Goal: Information Seeking & Learning: Learn about a topic

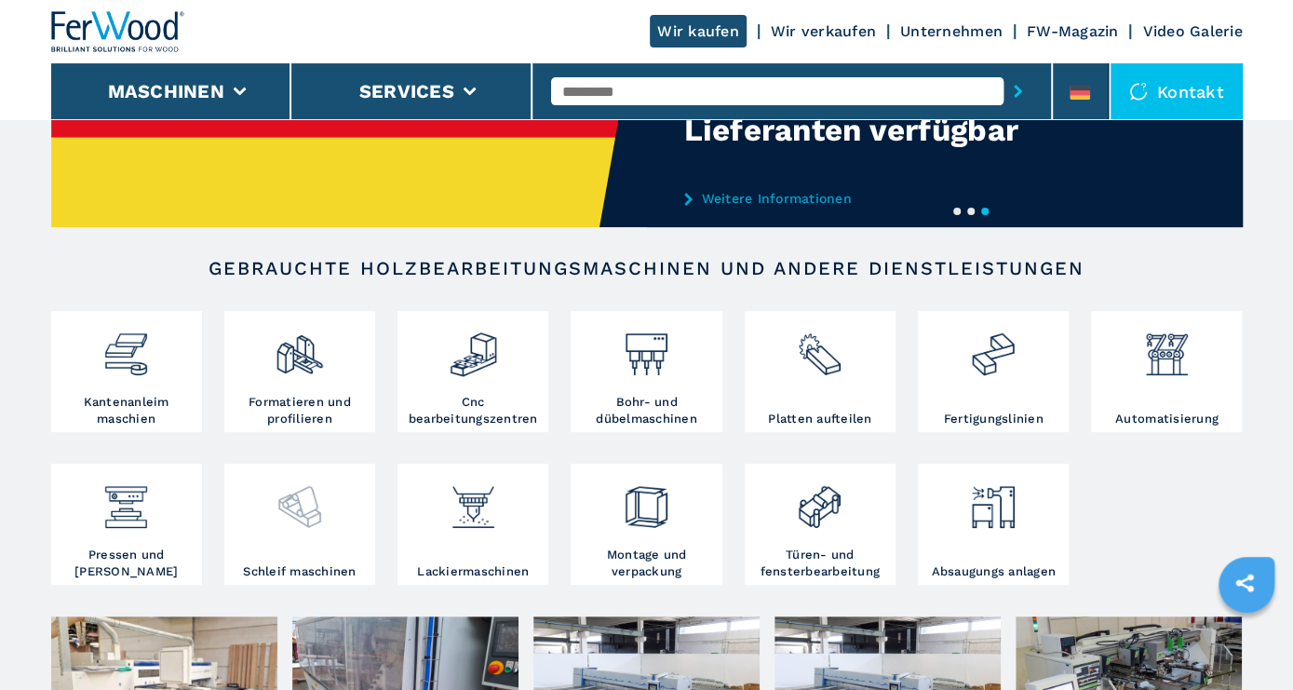
scroll to position [194, 0]
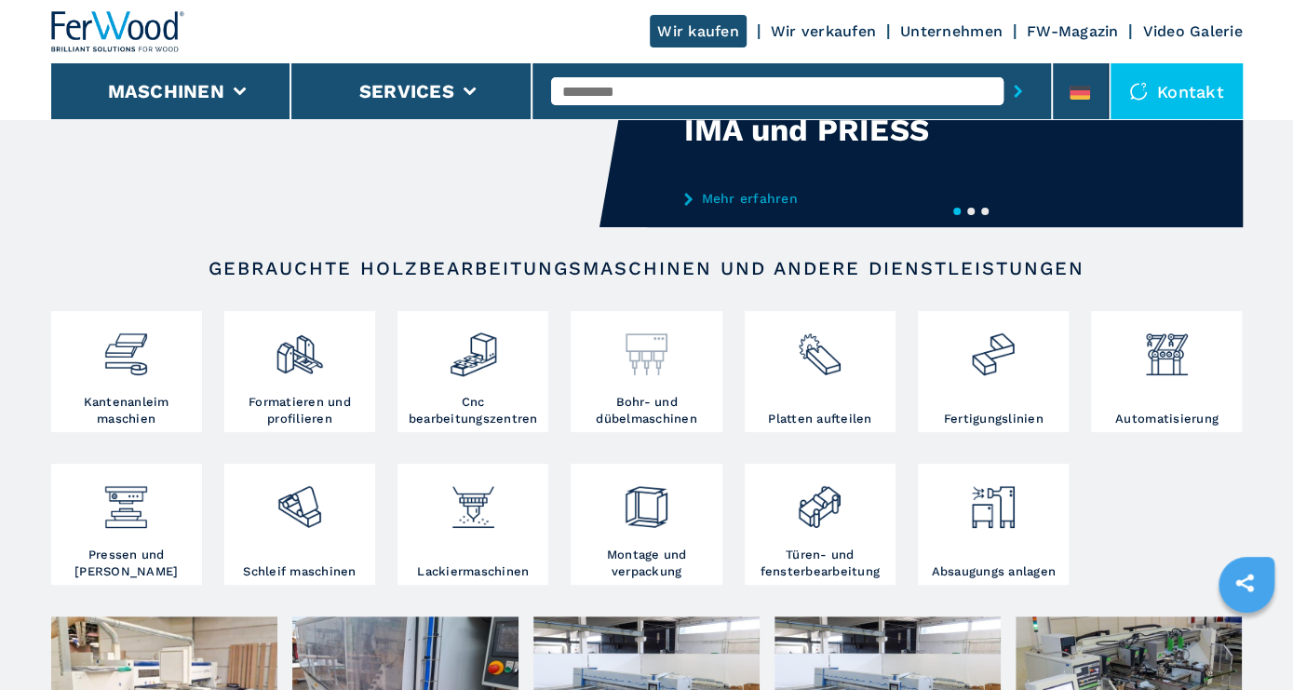
click at [649, 375] on img at bounding box center [646, 347] width 49 height 63
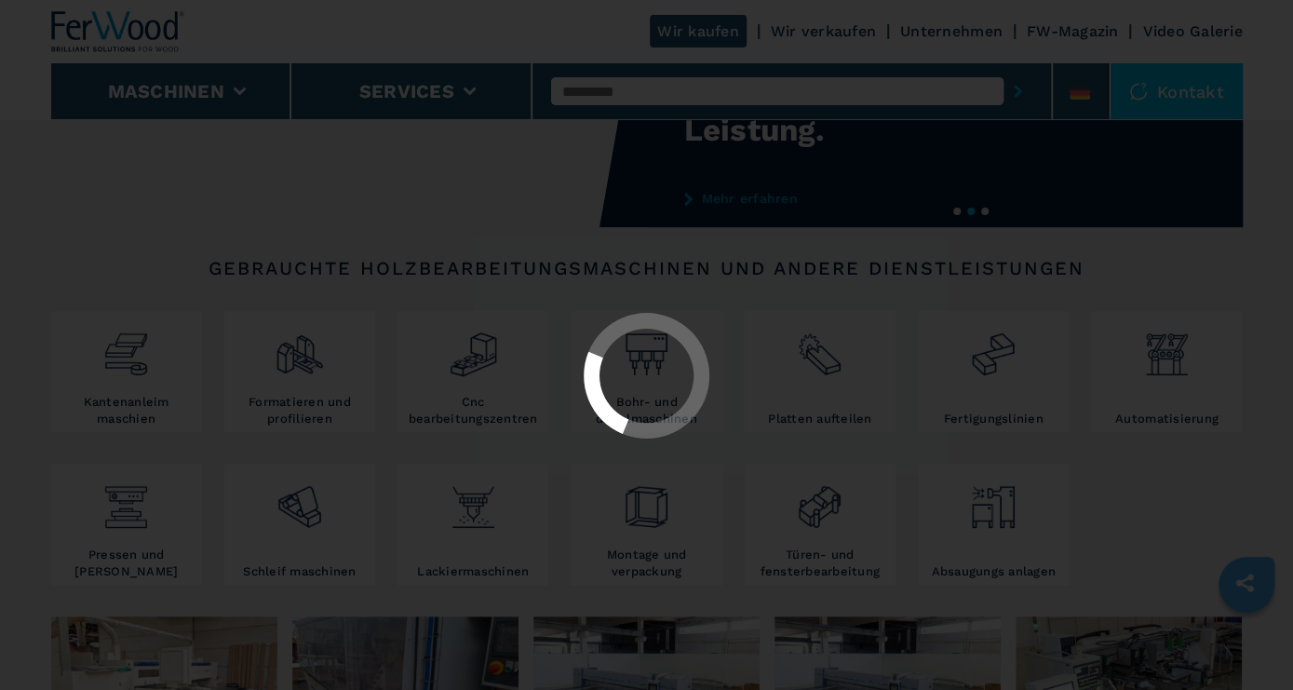
select select "**********"
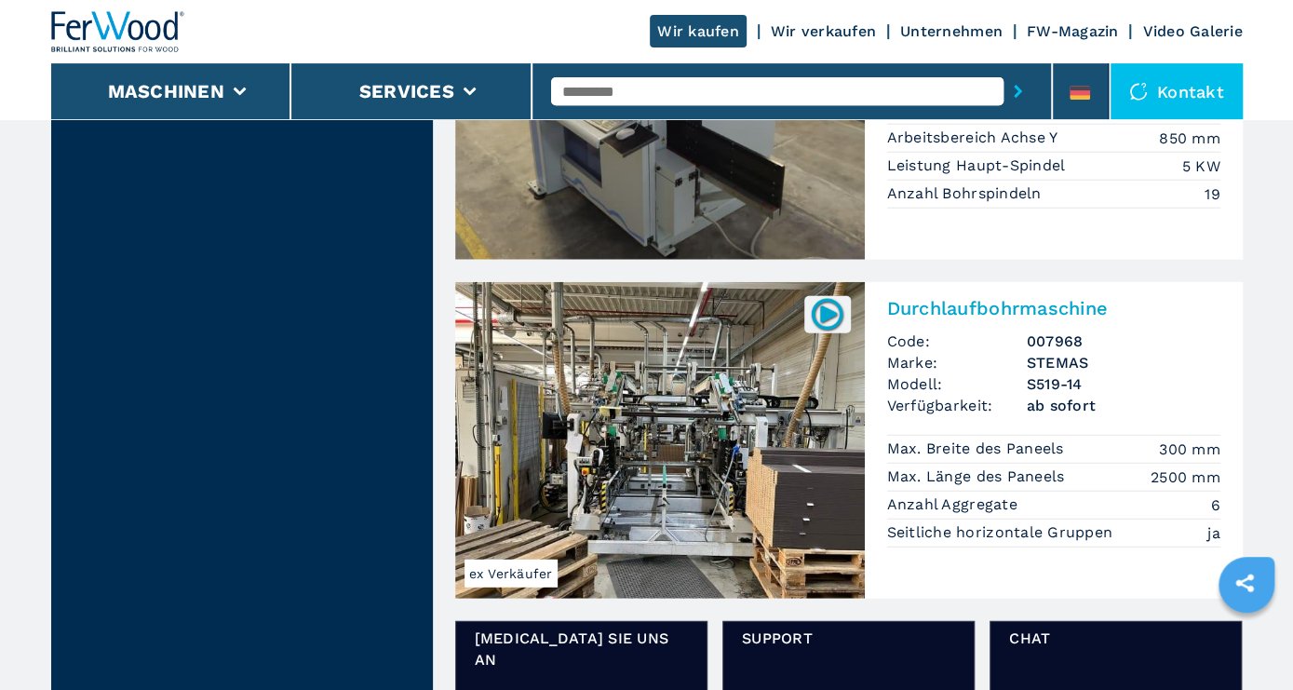
scroll to position [2518, 0]
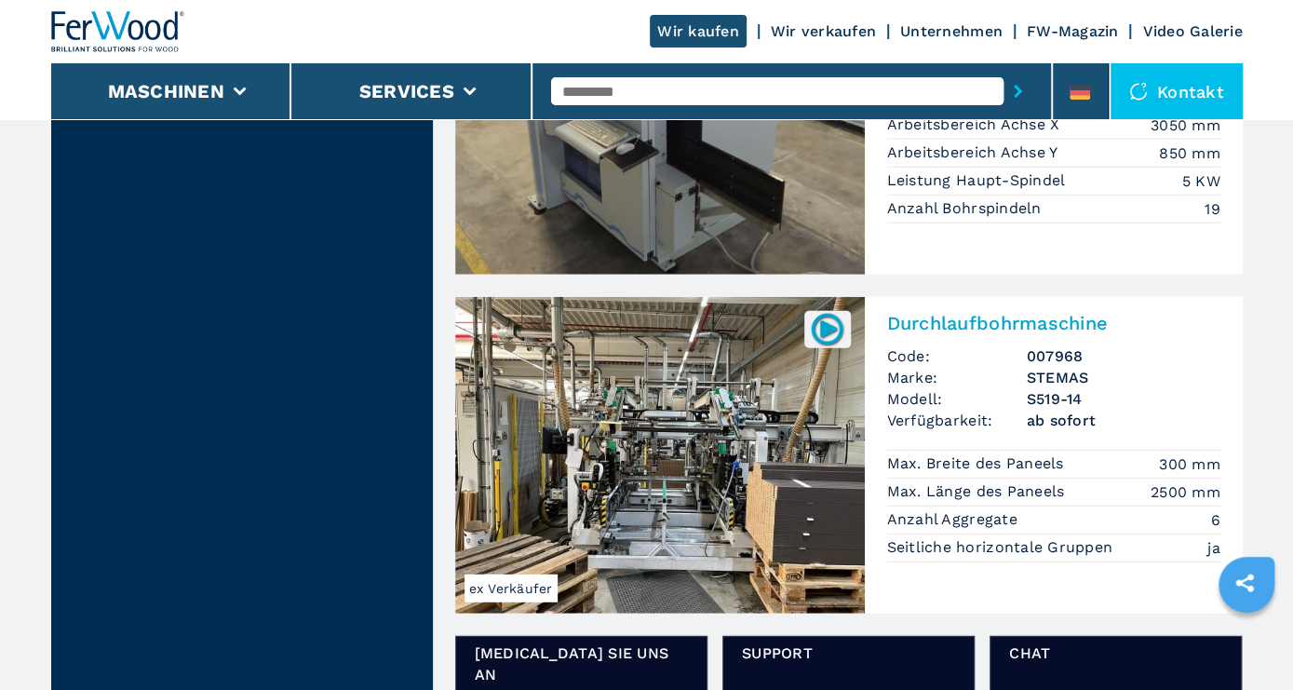
click at [658, 490] on img at bounding box center [660, 455] width 410 height 317
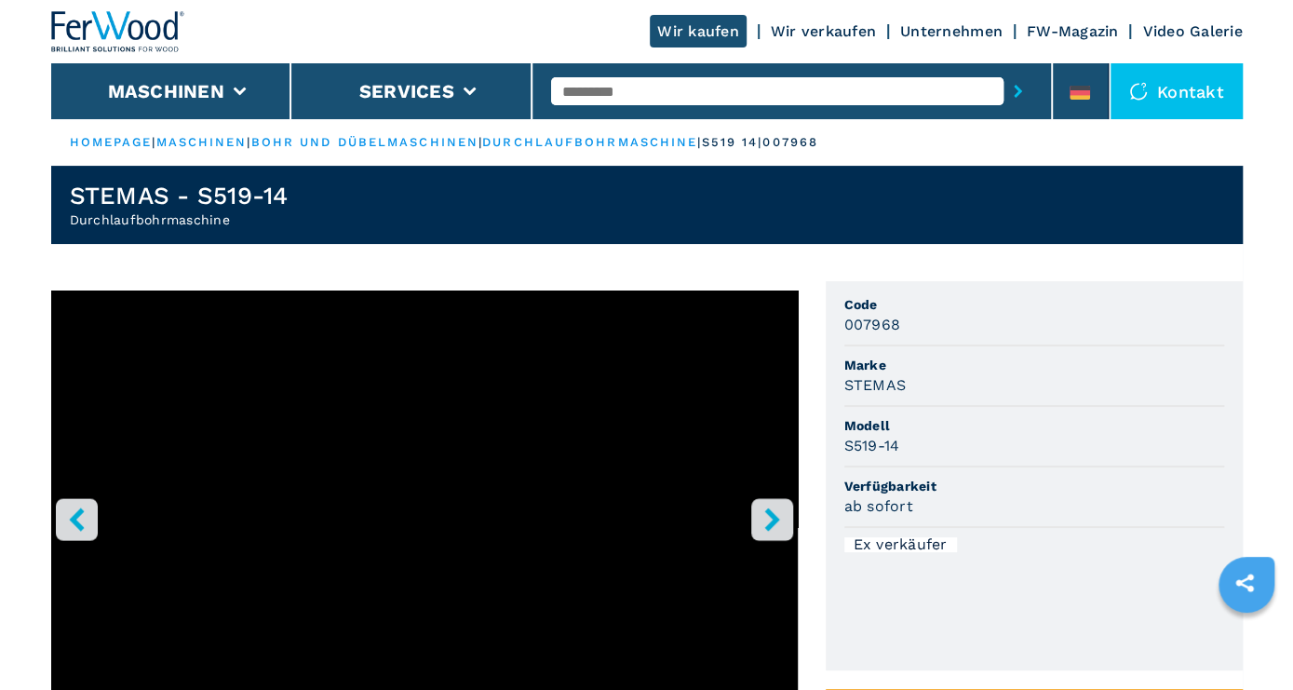
click at [769, 515] on icon "right-button" at bounding box center [772, 519] width 15 height 23
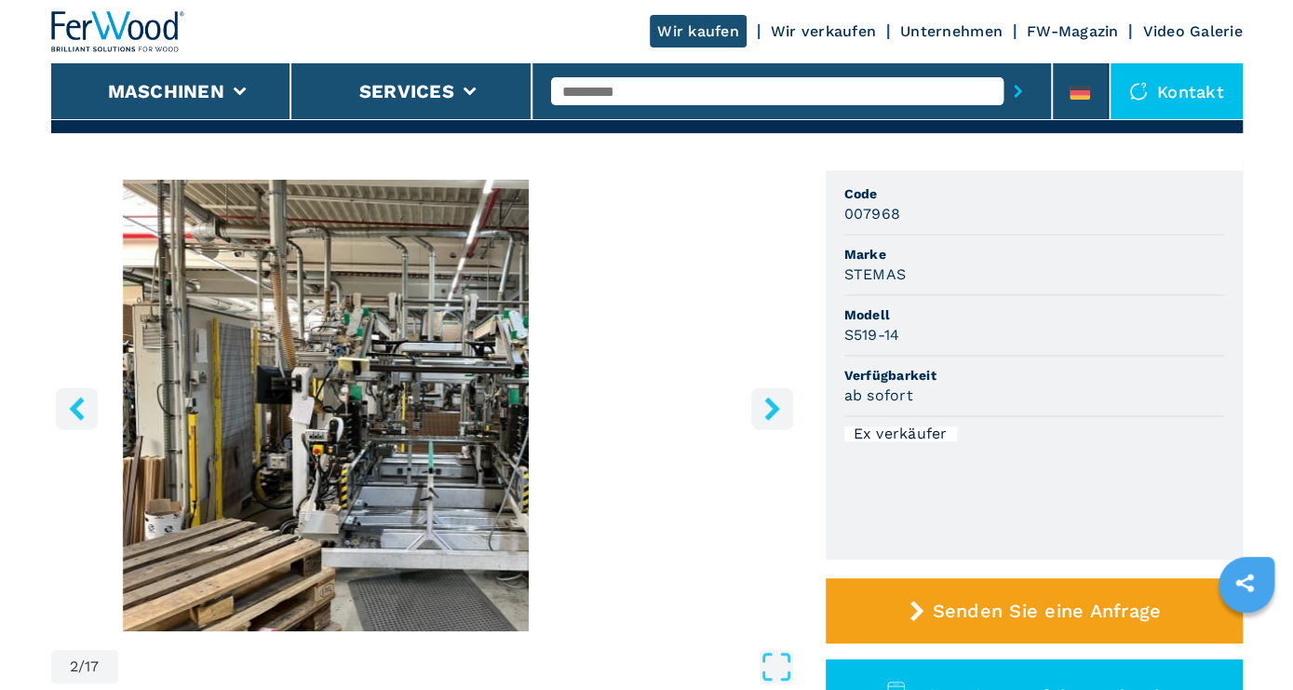
scroll to position [97, 0]
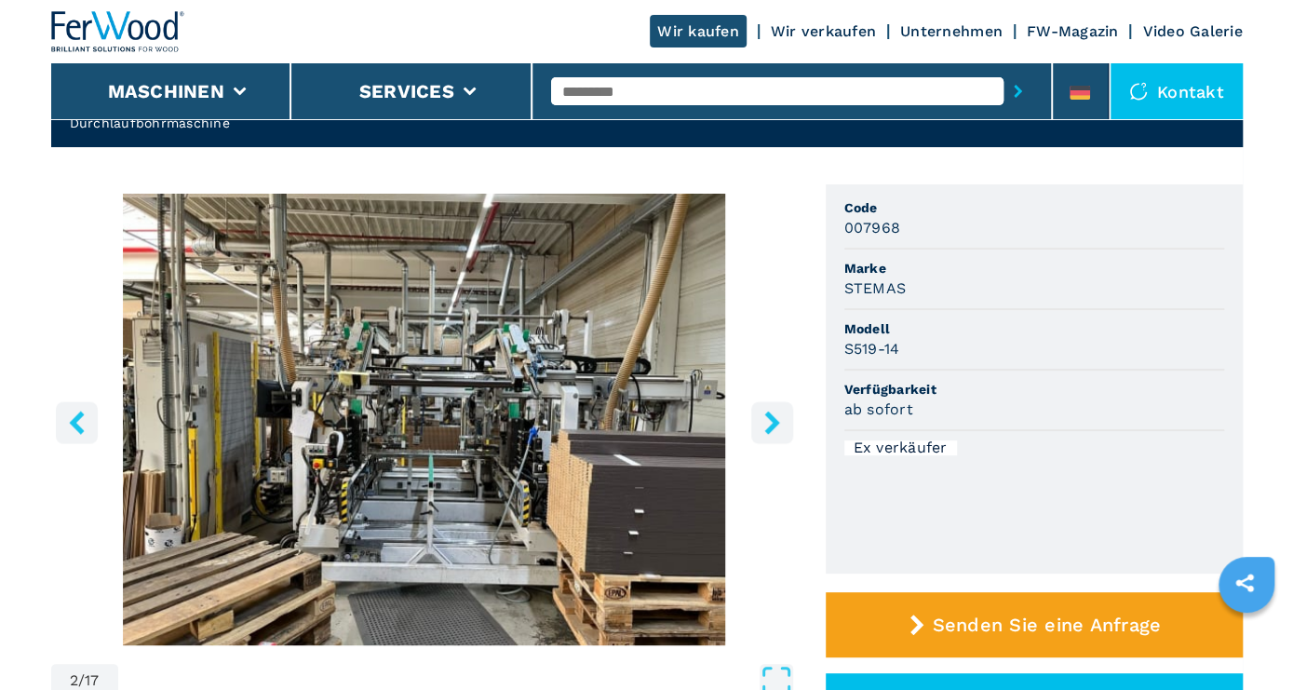
click at [775, 415] on icon "right-button" at bounding box center [772, 422] width 23 height 23
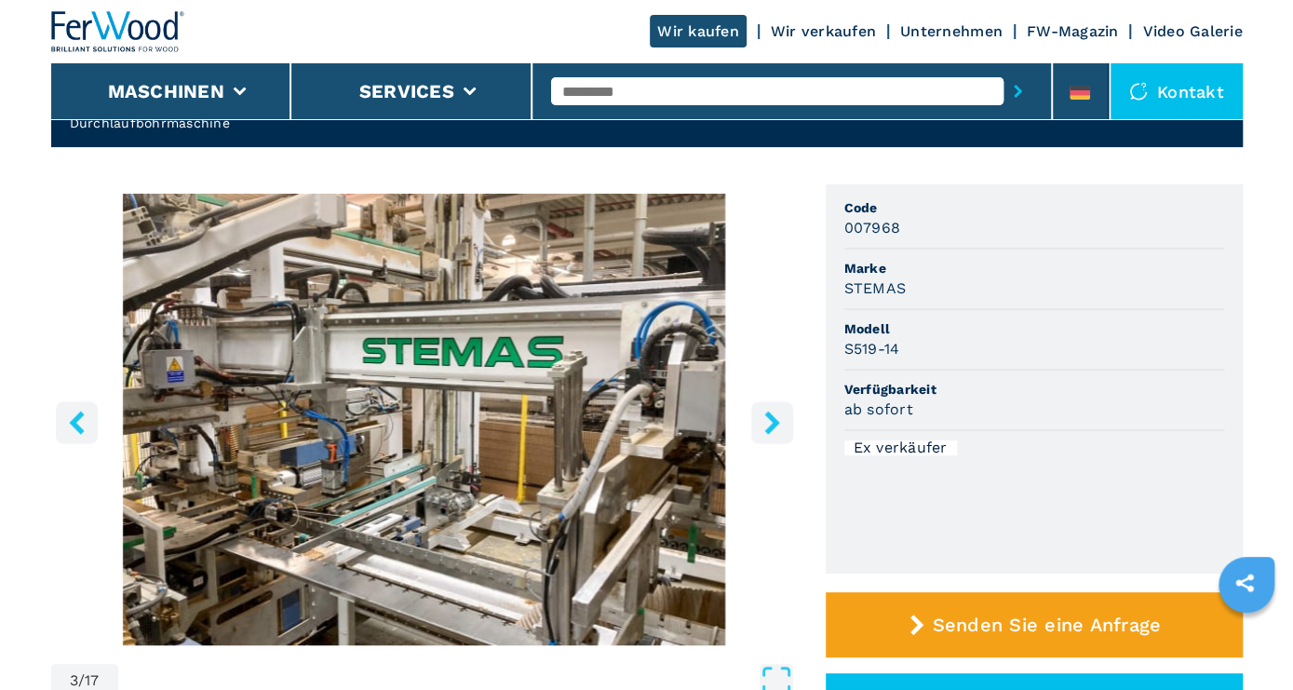
click at [768, 416] on icon "right-button" at bounding box center [772, 422] width 15 height 23
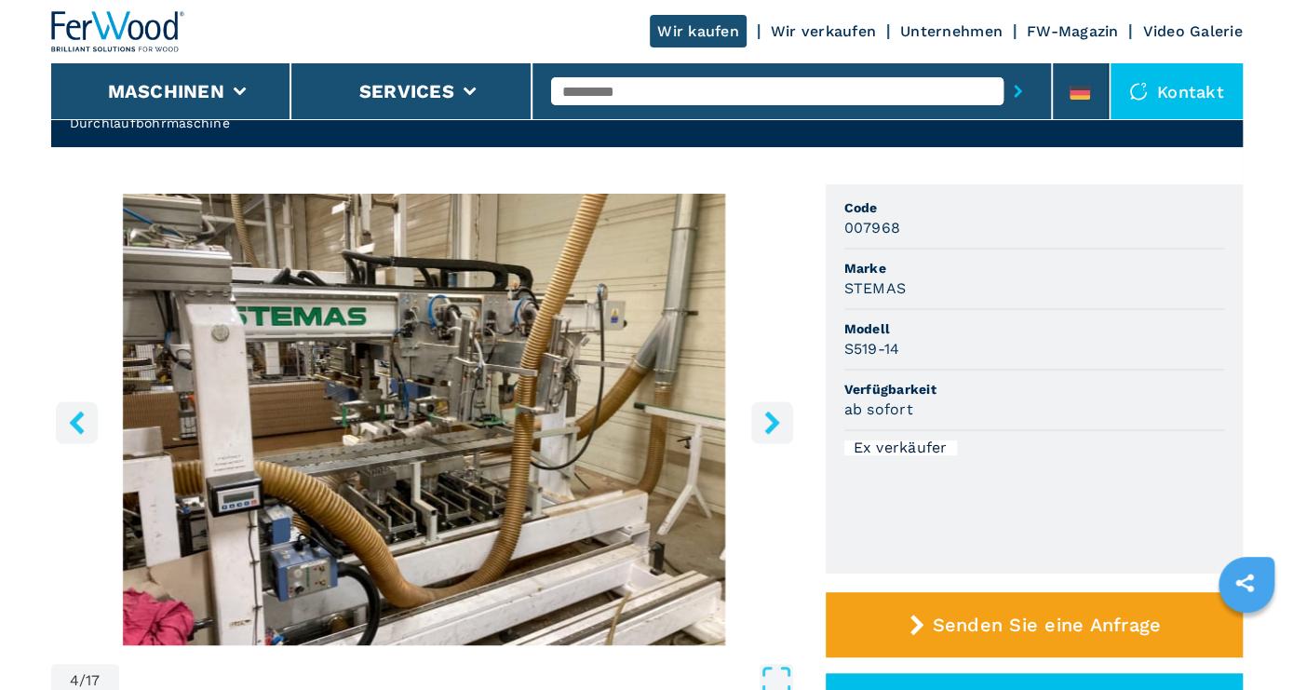
click at [768, 417] on icon "right-button" at bounding box center [772, 422] width 15 height 23
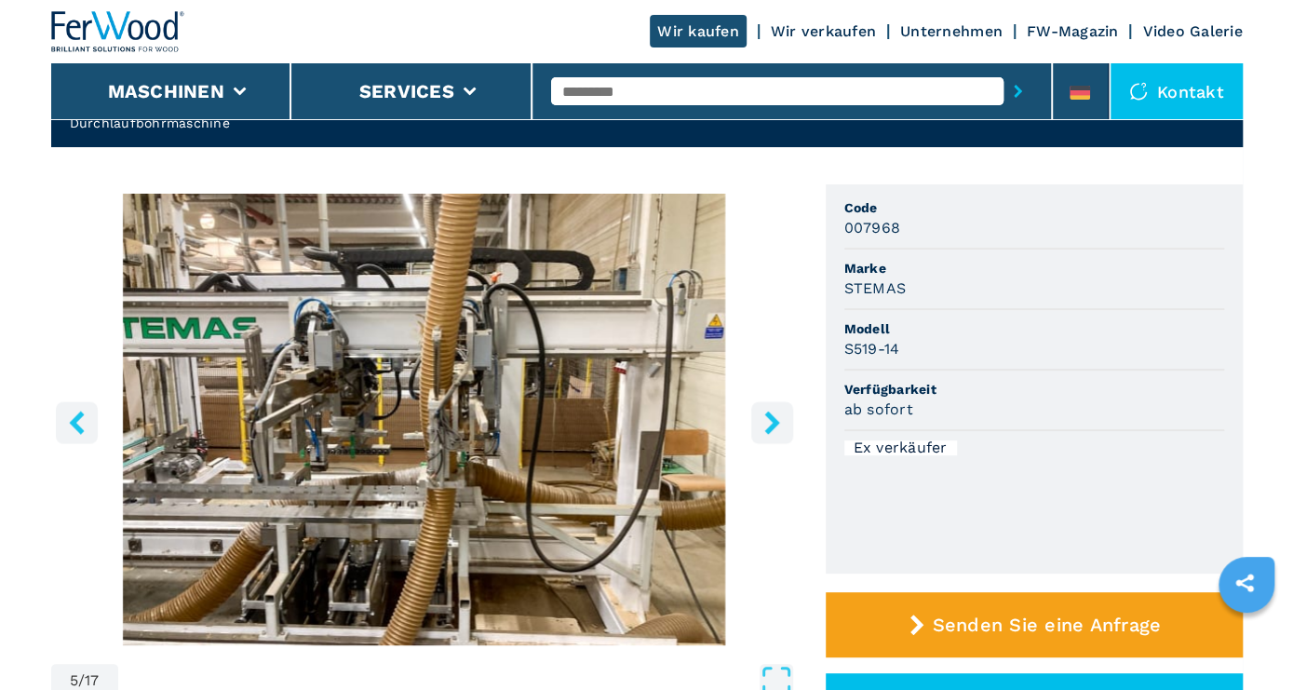
click at [768, 418] on icon "right-button" at bounding box center [772, 422] width 23 height 23
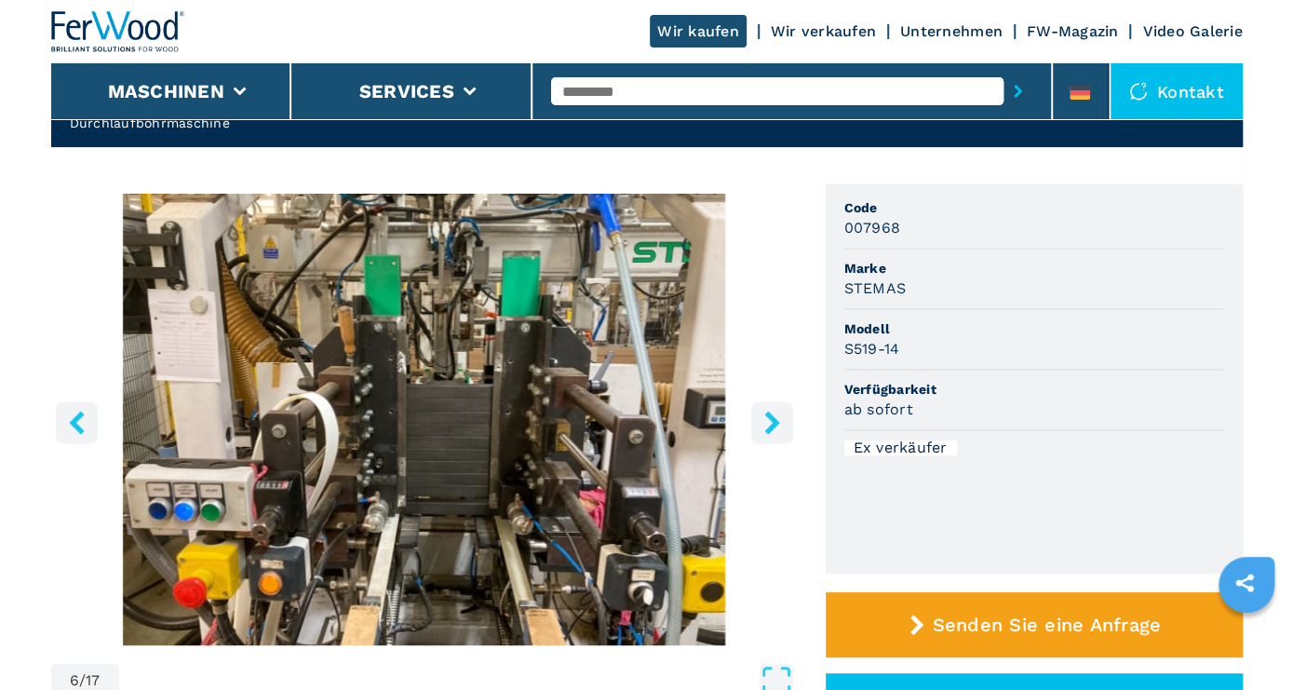
click at [768, 418] on icon "right-button" at bounding box center [772, 422] width 23 height 23
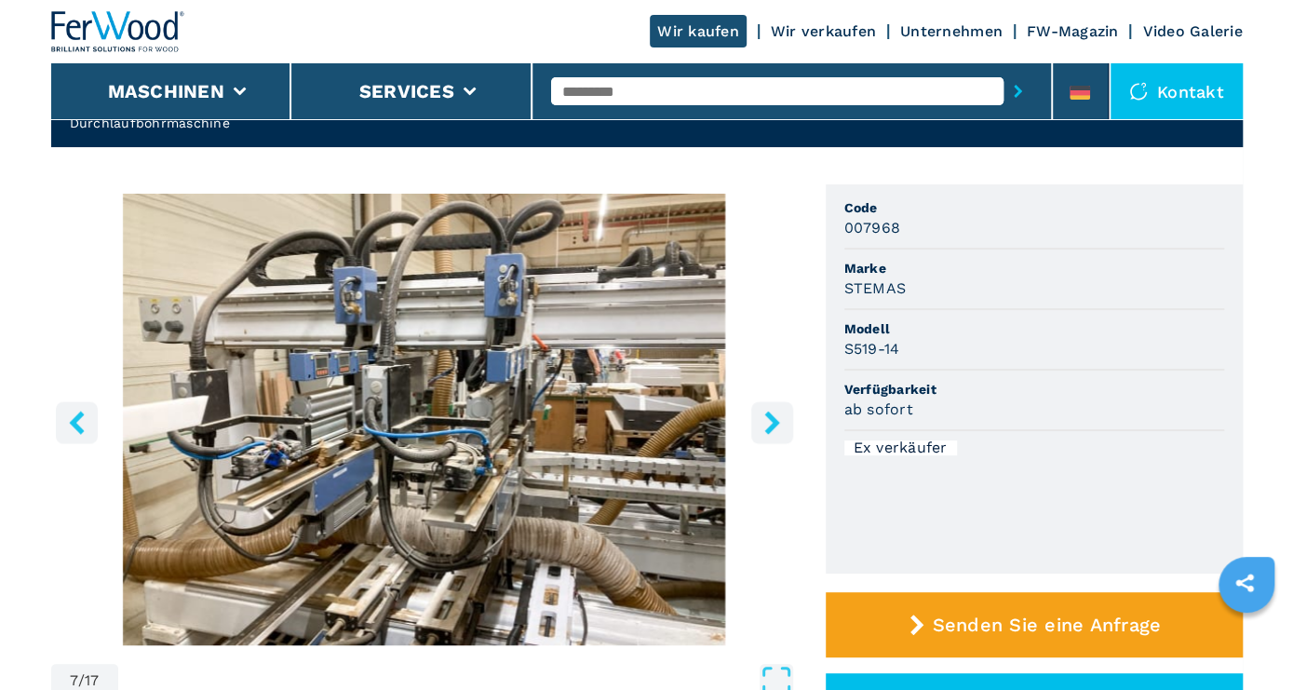
click at [765, 421] on icon "right-button" at bounding box center [772, 422] width 23 height 23
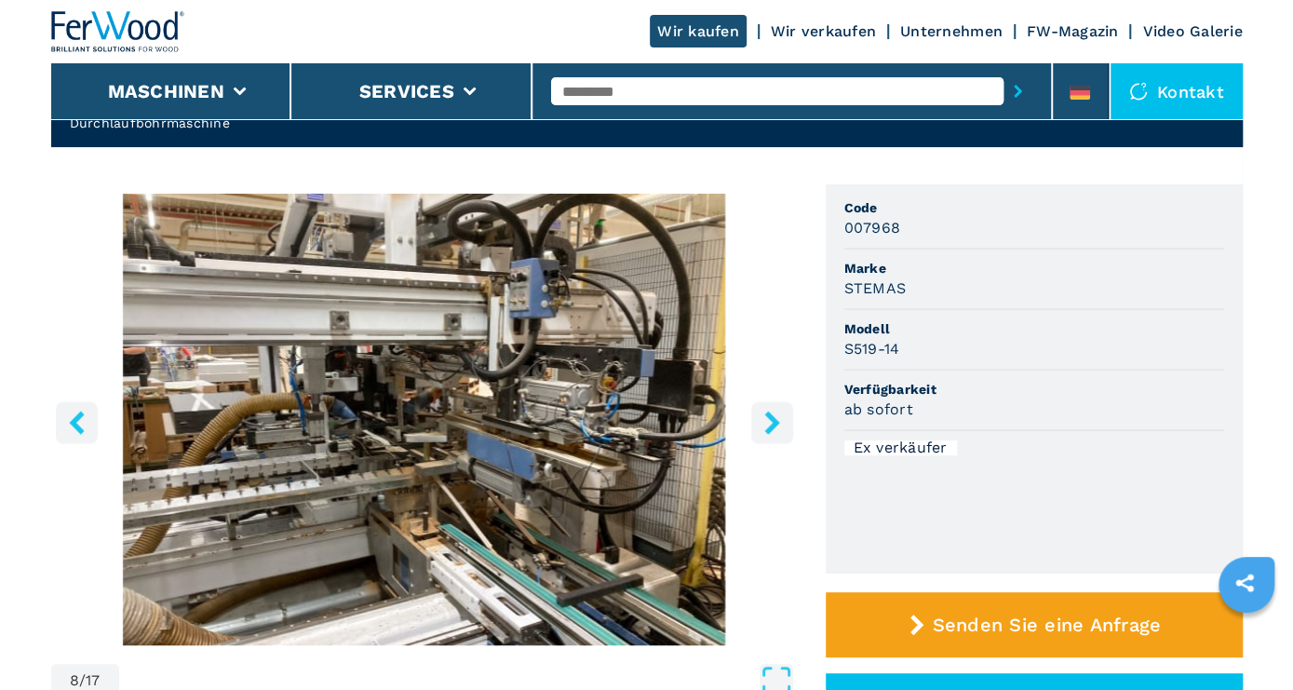
click at [765, 421] on icon "right-button" at bounding box center [772, 422] width 23 height 23
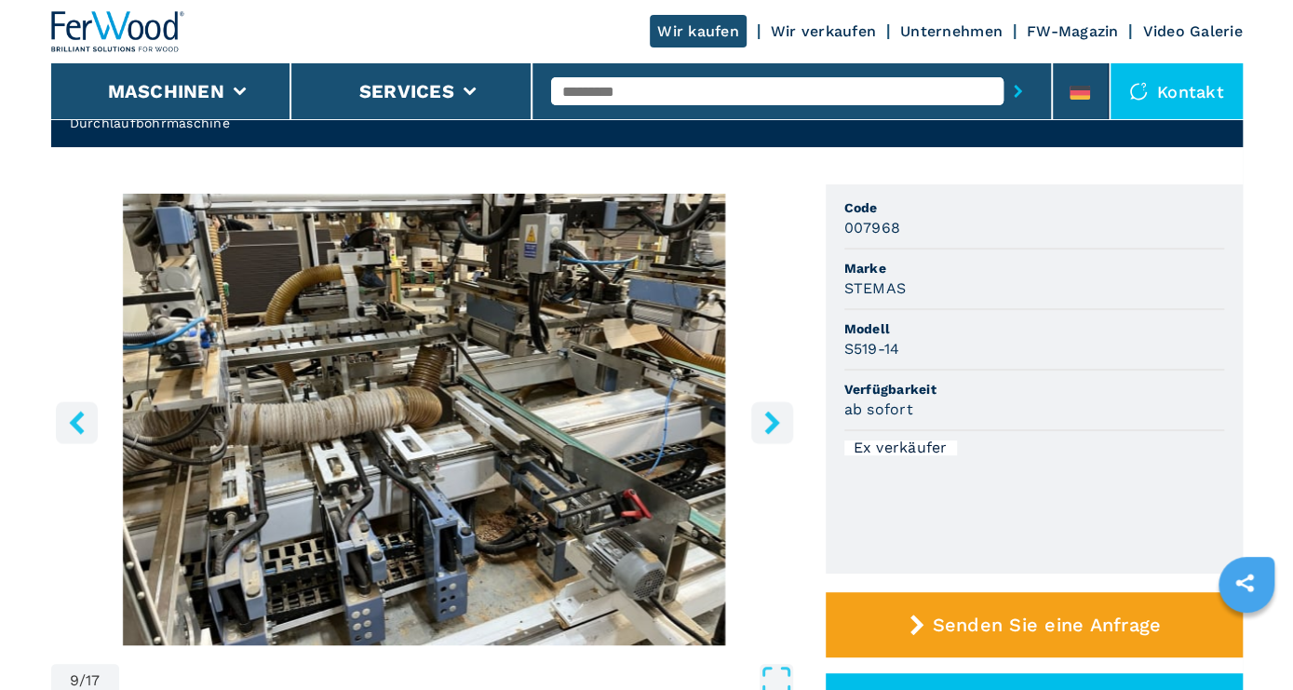
click at [765, 421] on icon "right-button" at bounding box center [772, 422] width 23 height 23
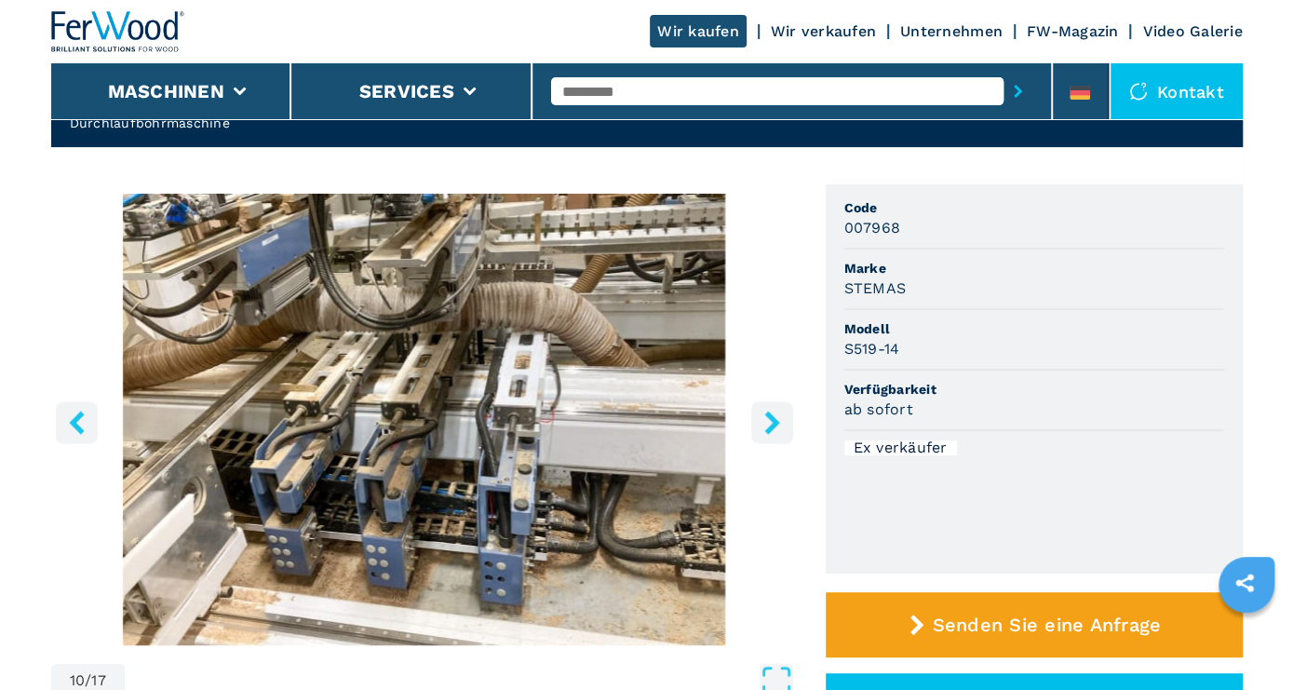
click at [763, 424] on icon "right-button" at bounding box center [772, 422] width 23 height 23
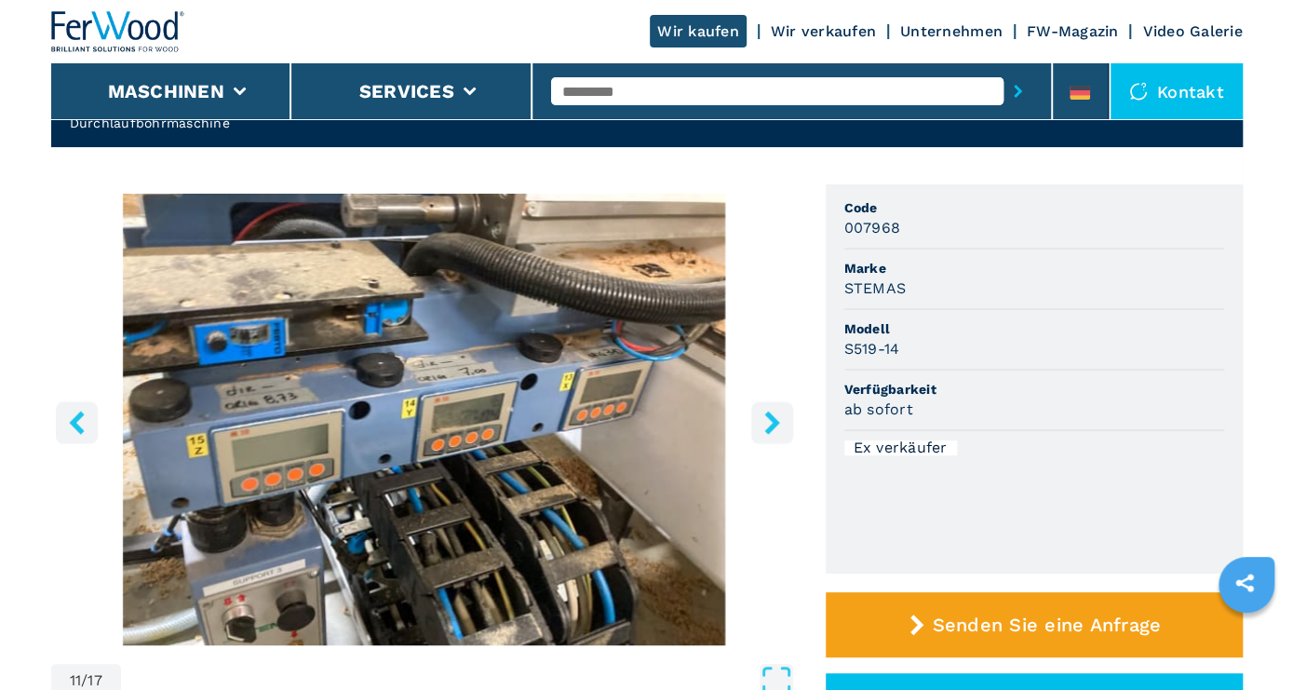
click at [774, 422] on icon "right-button" at bounding box center [772, 422] width 15 height 23
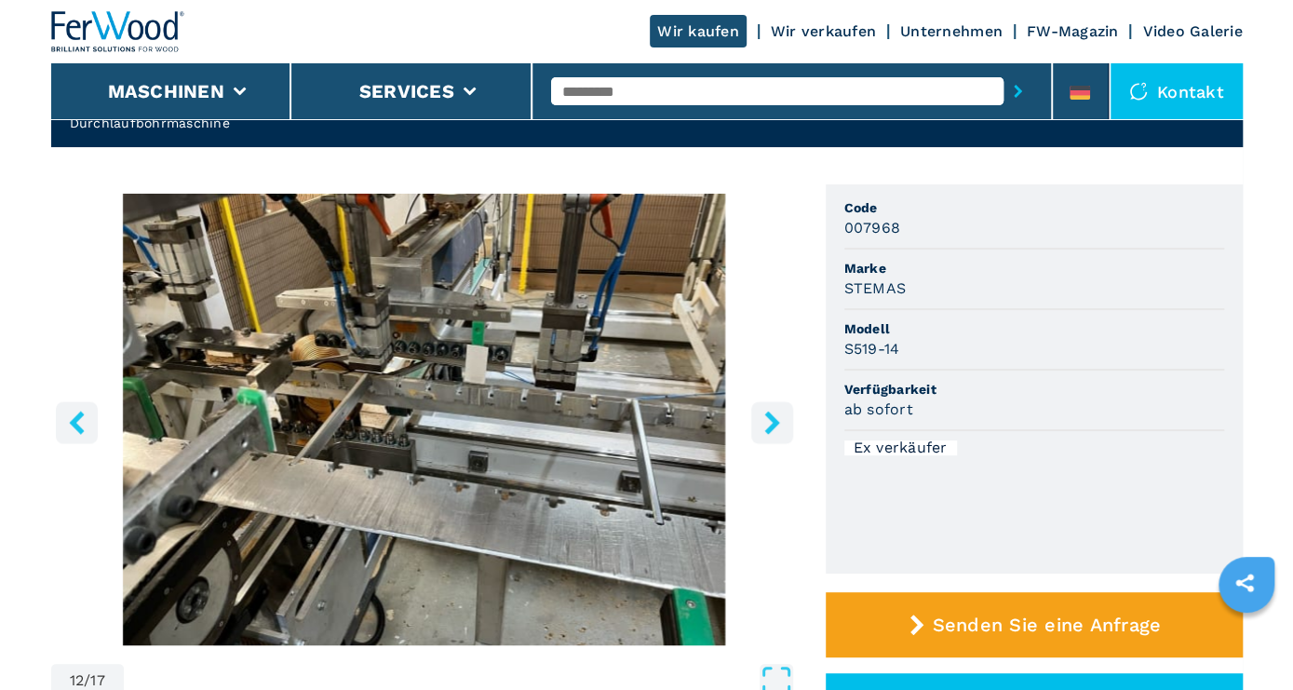
click at [770, 427] on icon "right-button" at bounding box center [772, 422] width 15 height 23
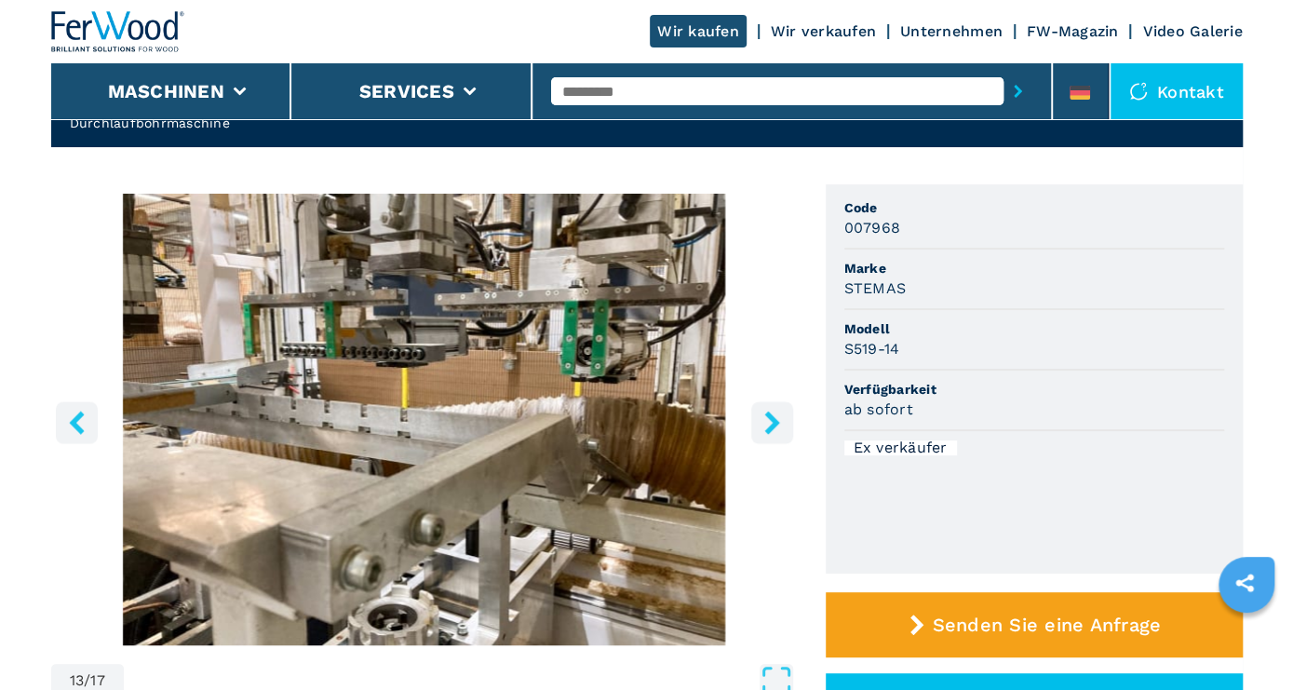
click at [770, 427] on icon "right-button" at bounding box center [772, 422] width 15 height 23
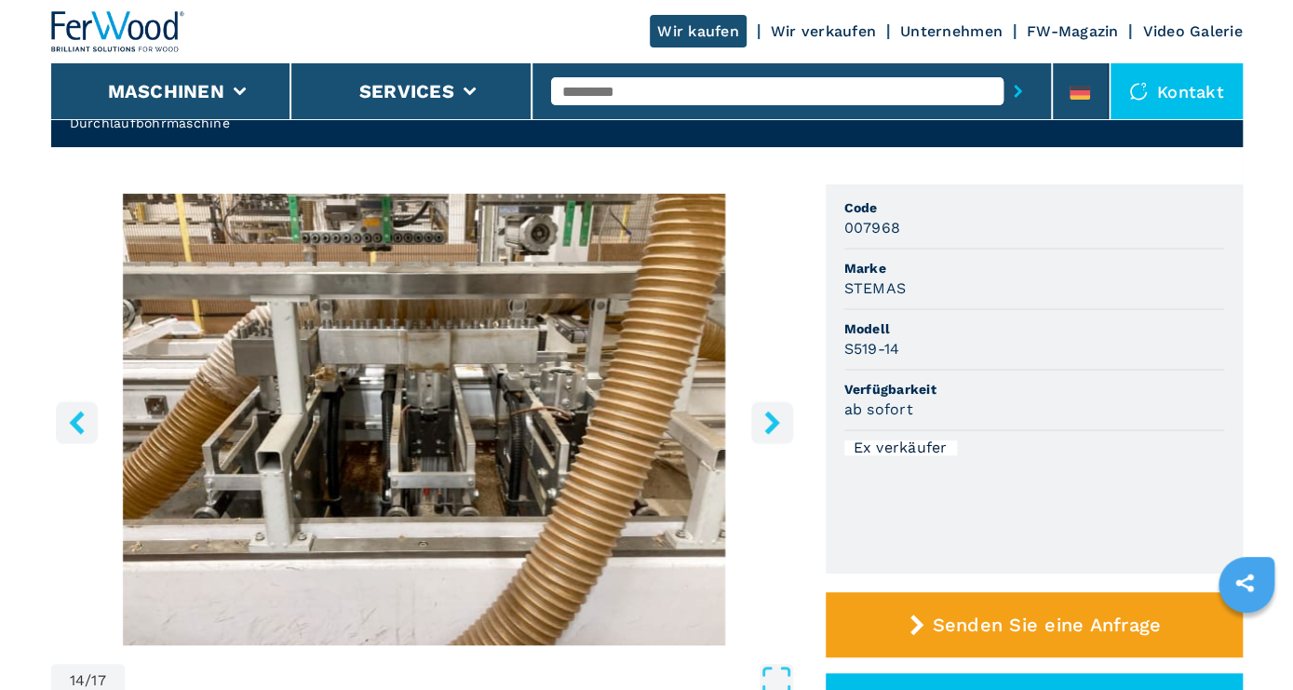
click at [770, 427] on icon "right-button" at bounding box center [772, 422] width 15 height 23
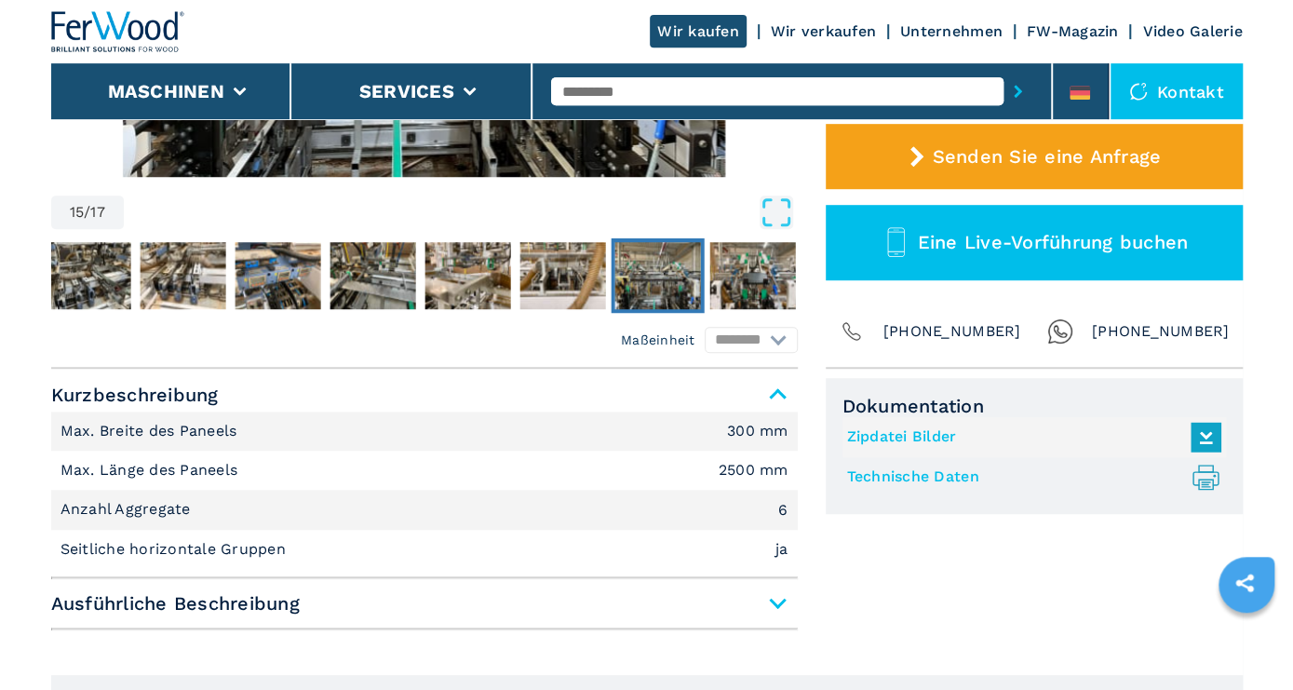
scroll to position [581, 0]
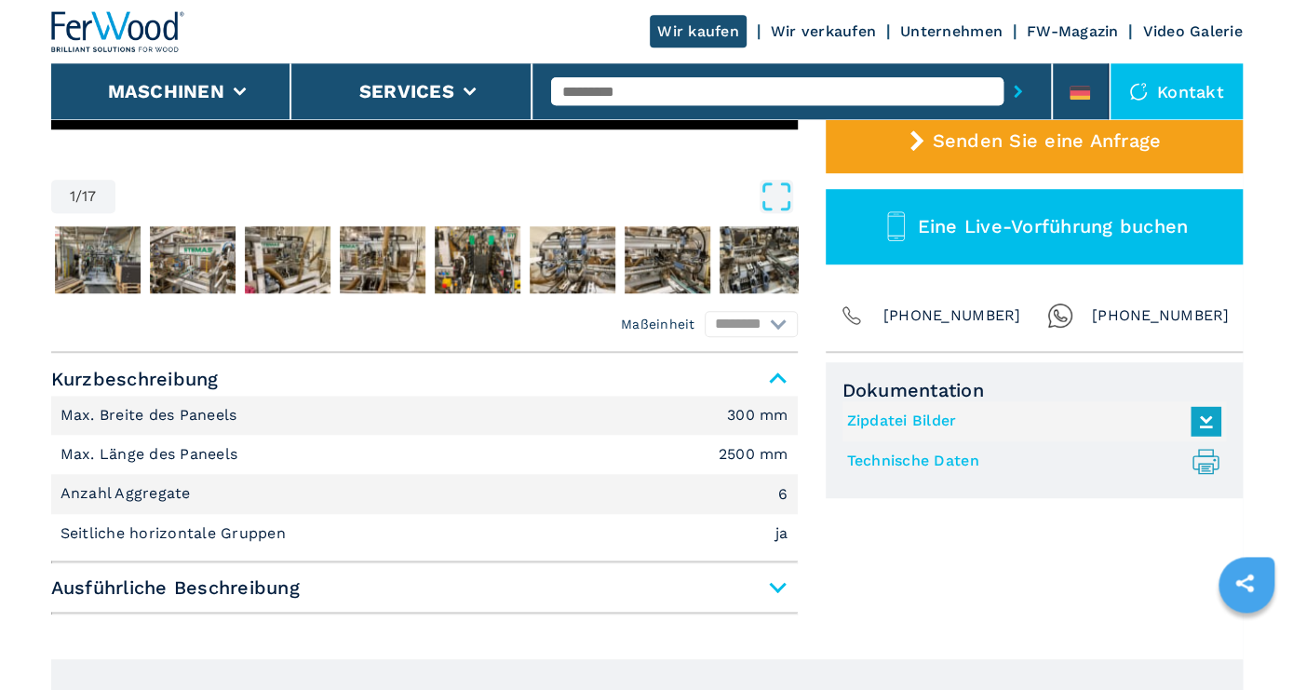
scroll to position [1065, 0]
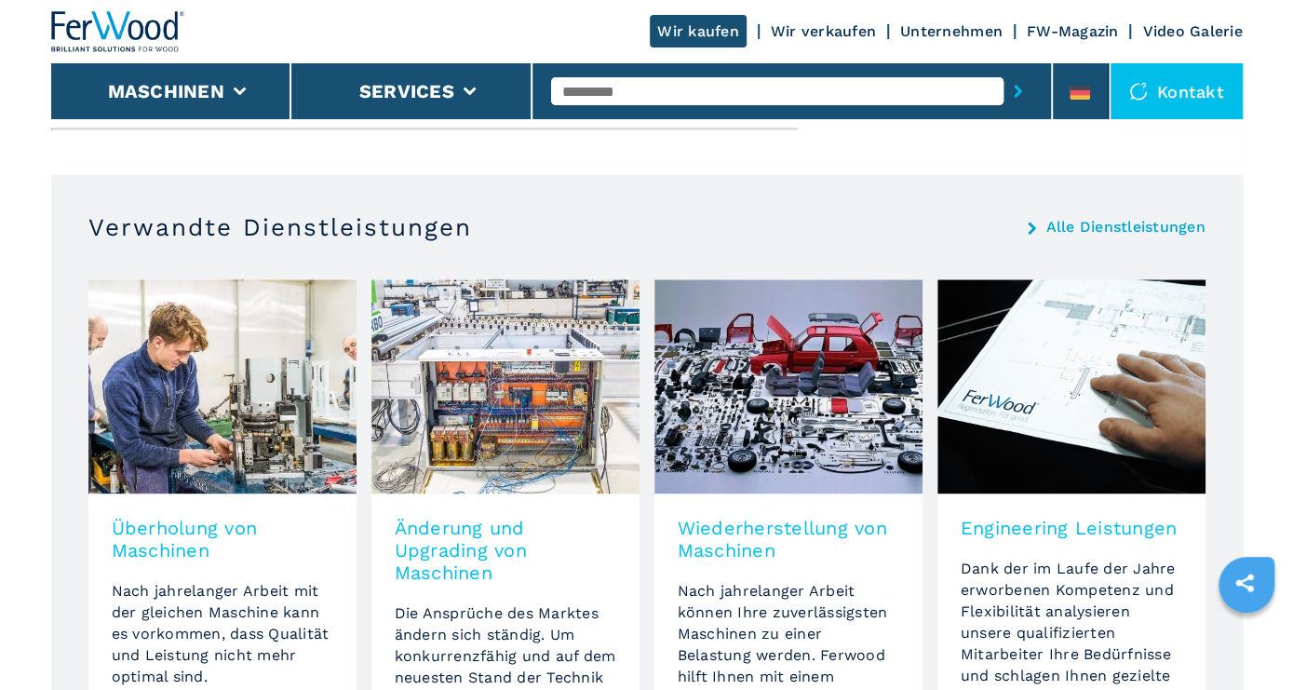
select select "**********"
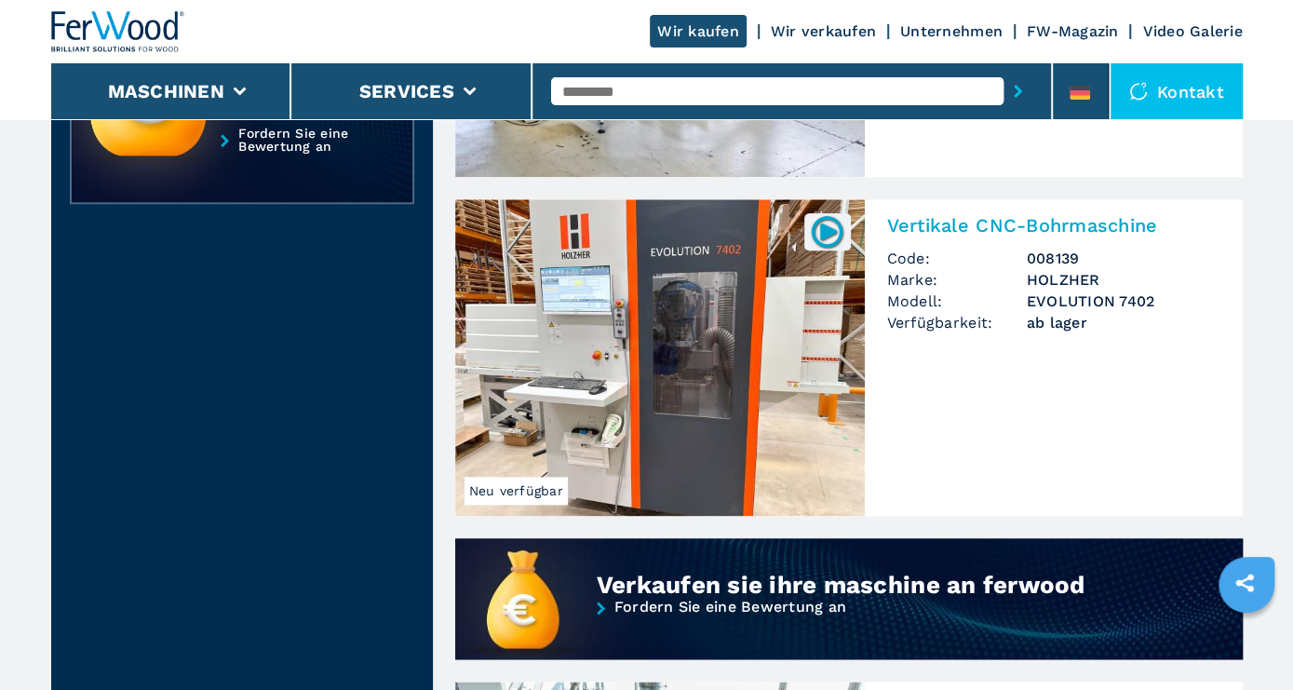
scroll to position [0, 0]
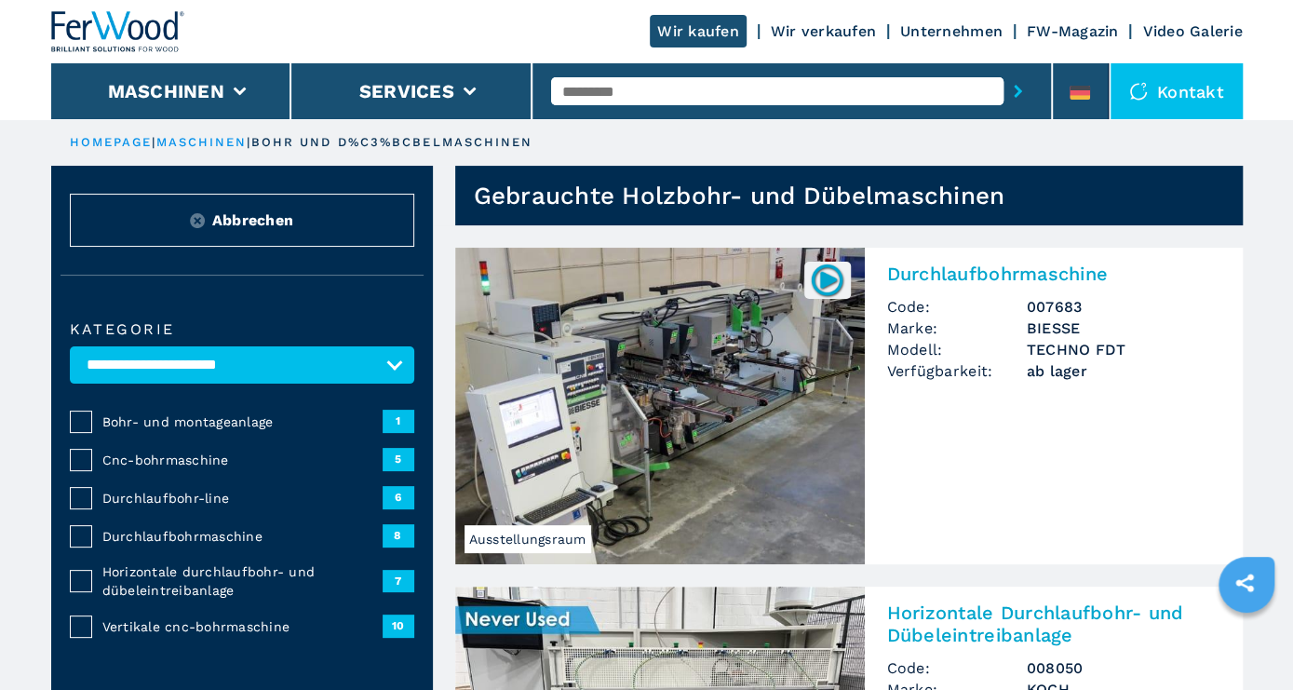
drag, startPoint x: 589, startPoint y: 92, endPoint x: 601, endPoint y: 100, distance: 13.4
click at [591, 94] on input "text" at bounding box center [777, 91] width 453 height 28
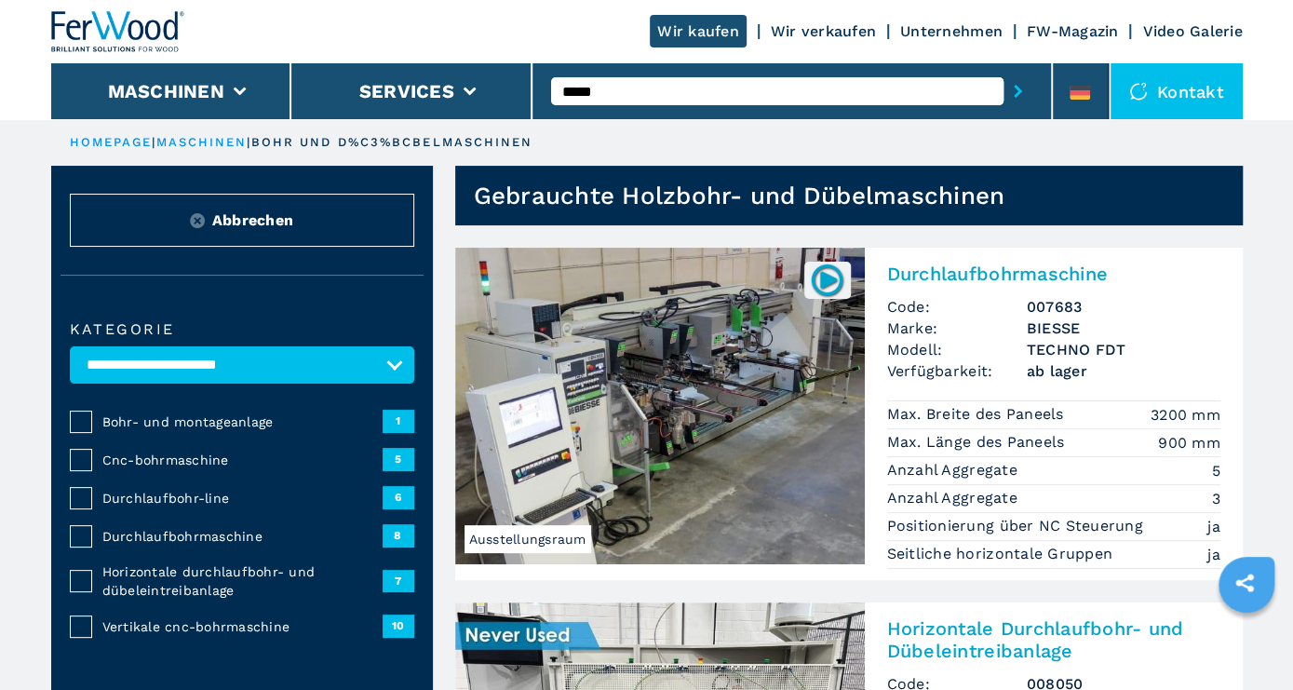
type input "****"
click at [1004, 70] on button "submit-button" at bounding box center [1018, 91] width 29 height 43
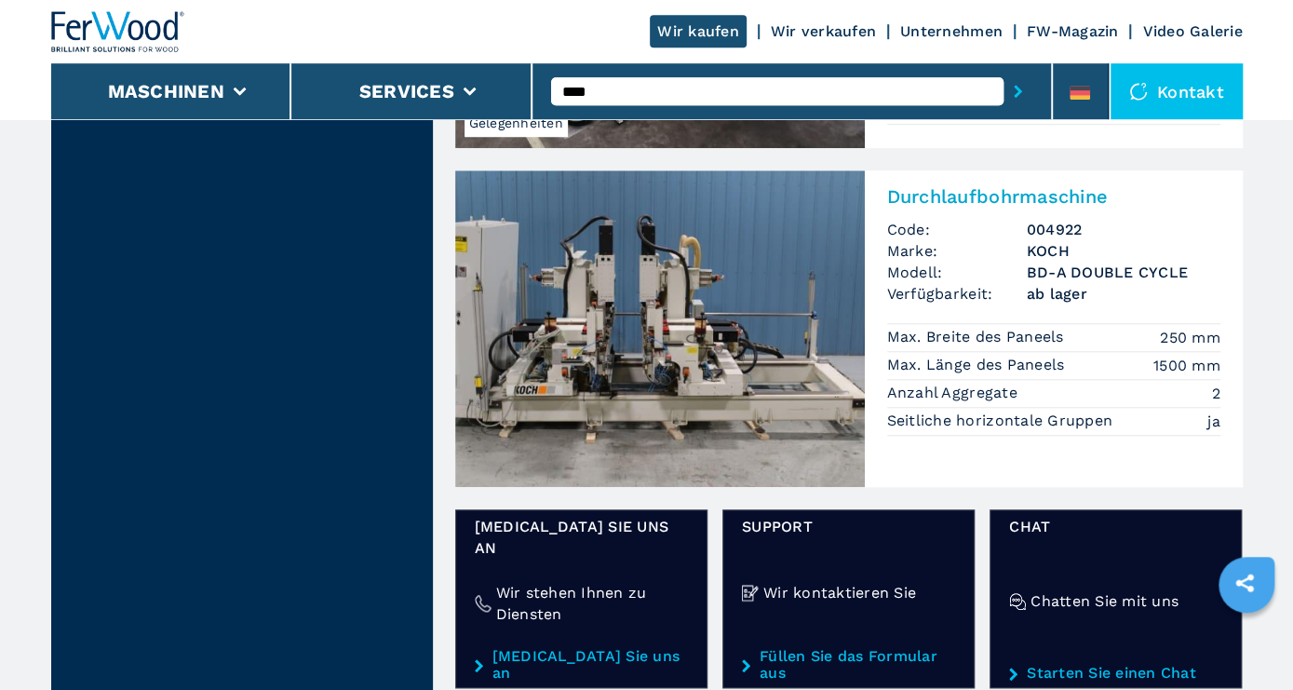
scroll to position [775, 0]
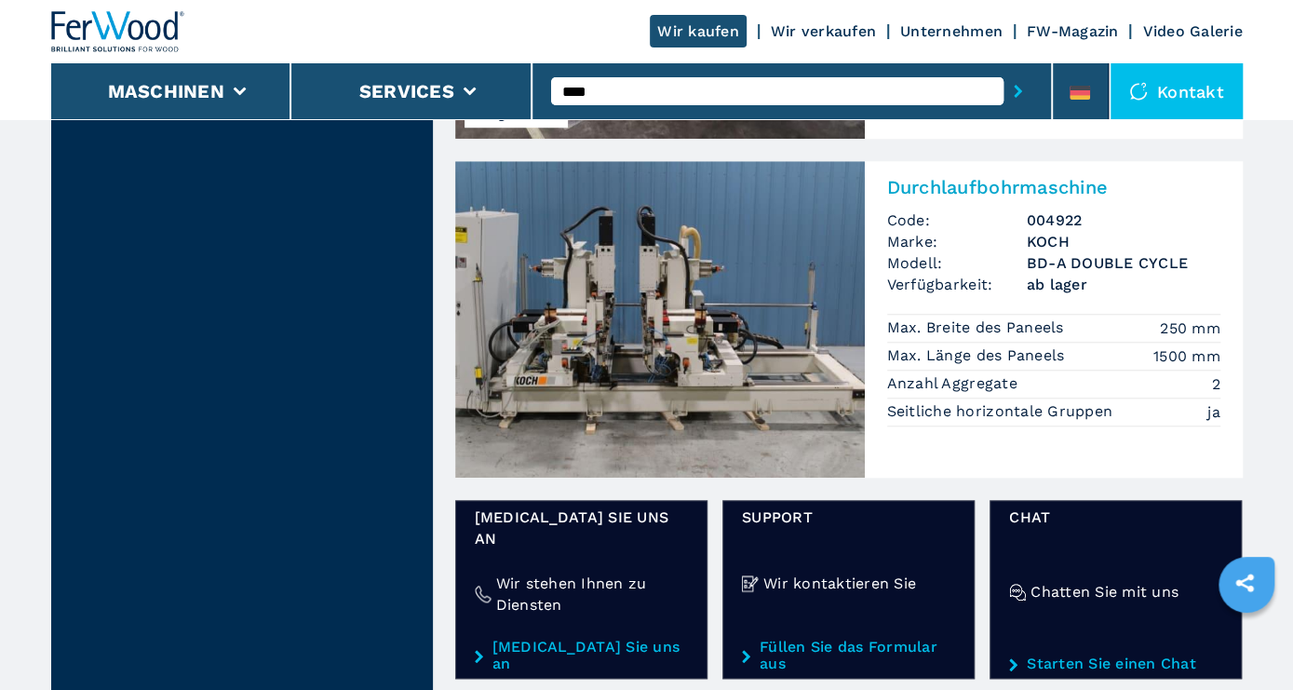
click at [682, 338] on img at bounding box center [660, 319] width 410 height 317
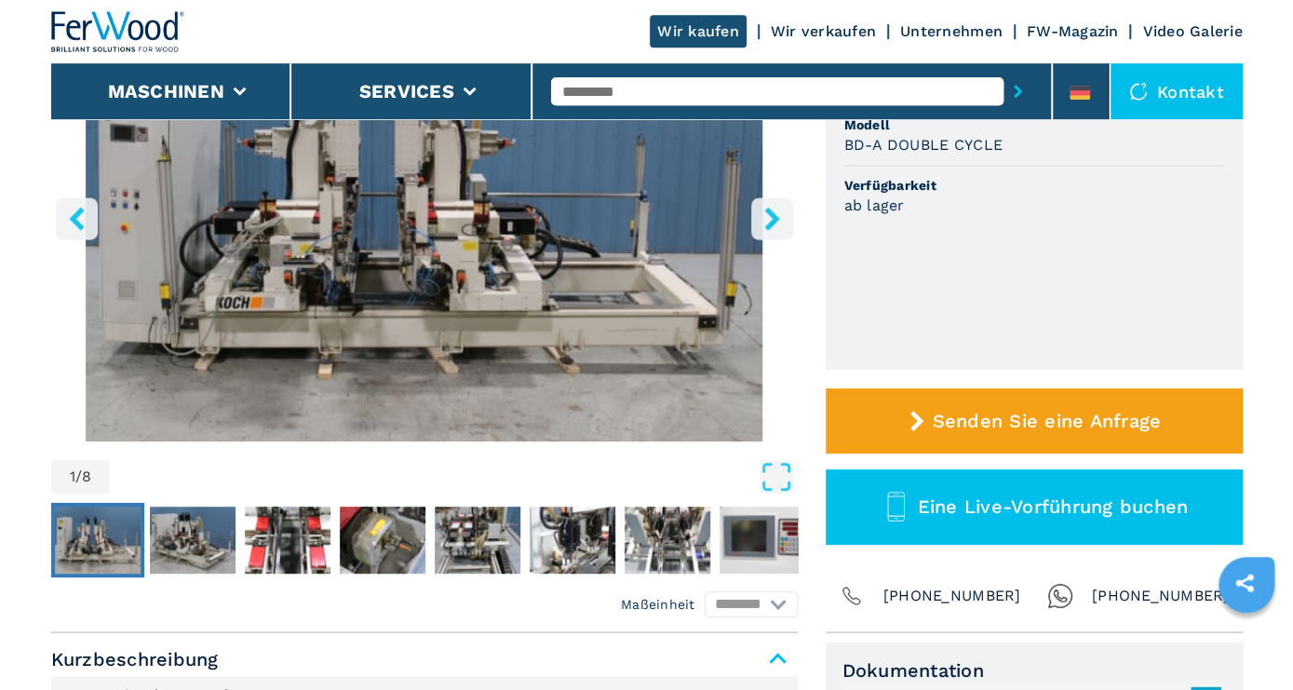
scroll to position [387, 0]
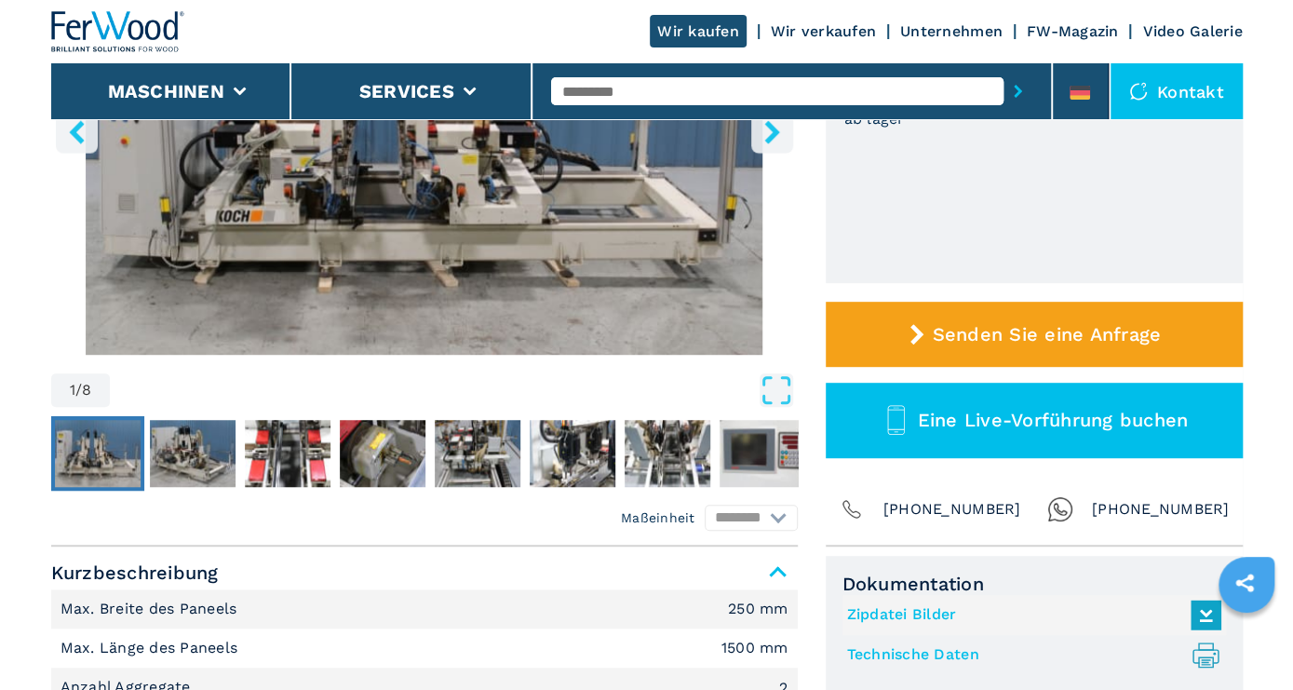
click at [769, 125] on icon "right-button" at bounding box center [772, 131] width 15 height 23
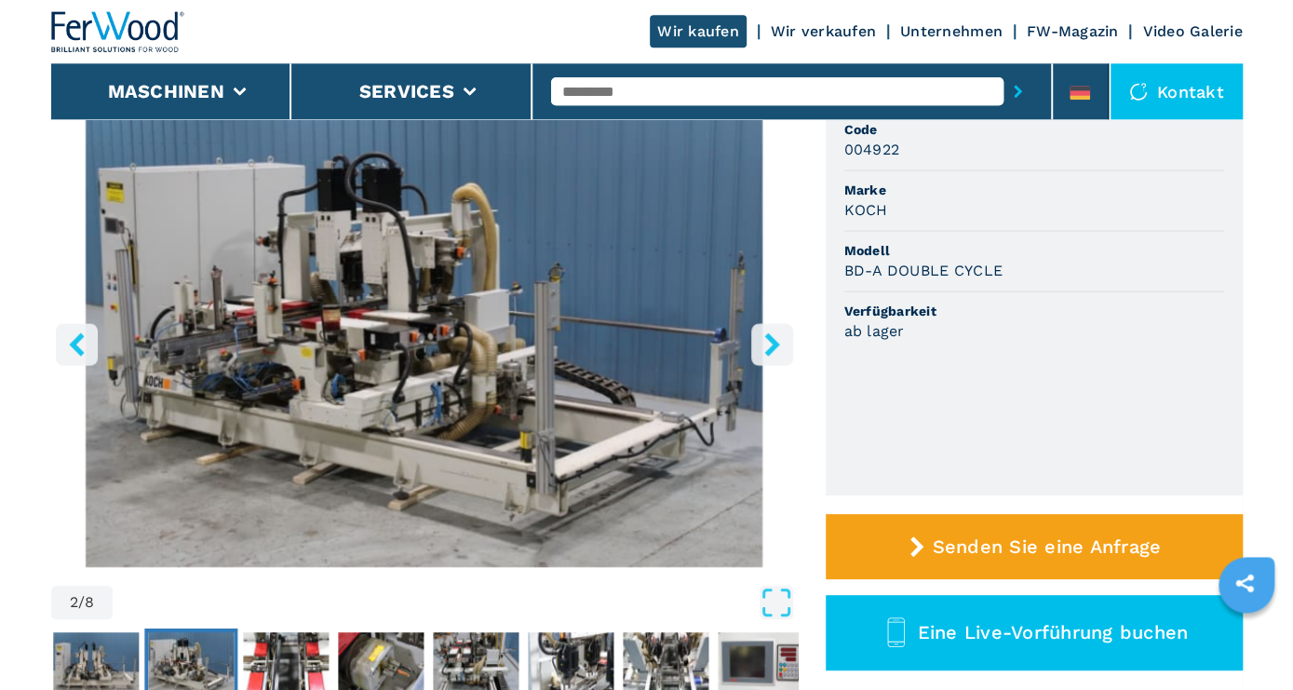
scroll to position [194, 0]
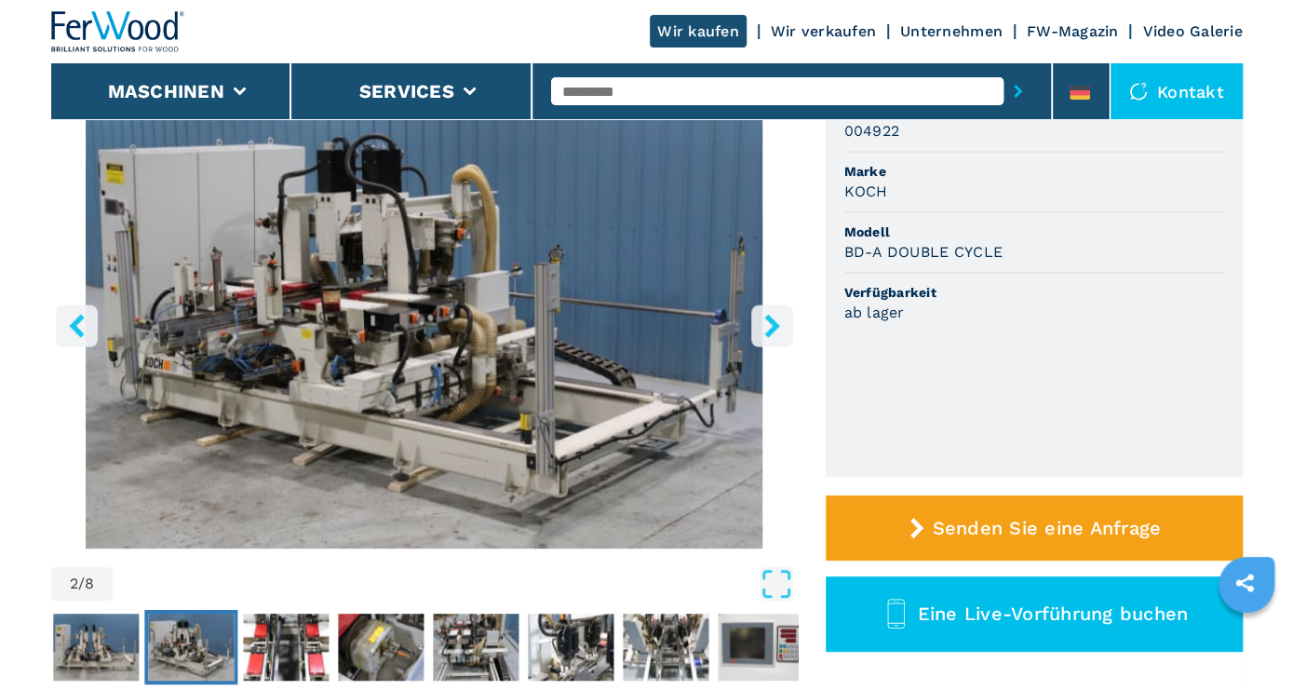
click at [779, 325] on icon "right-button" at bounding box center [772, 325] width 23 height 23
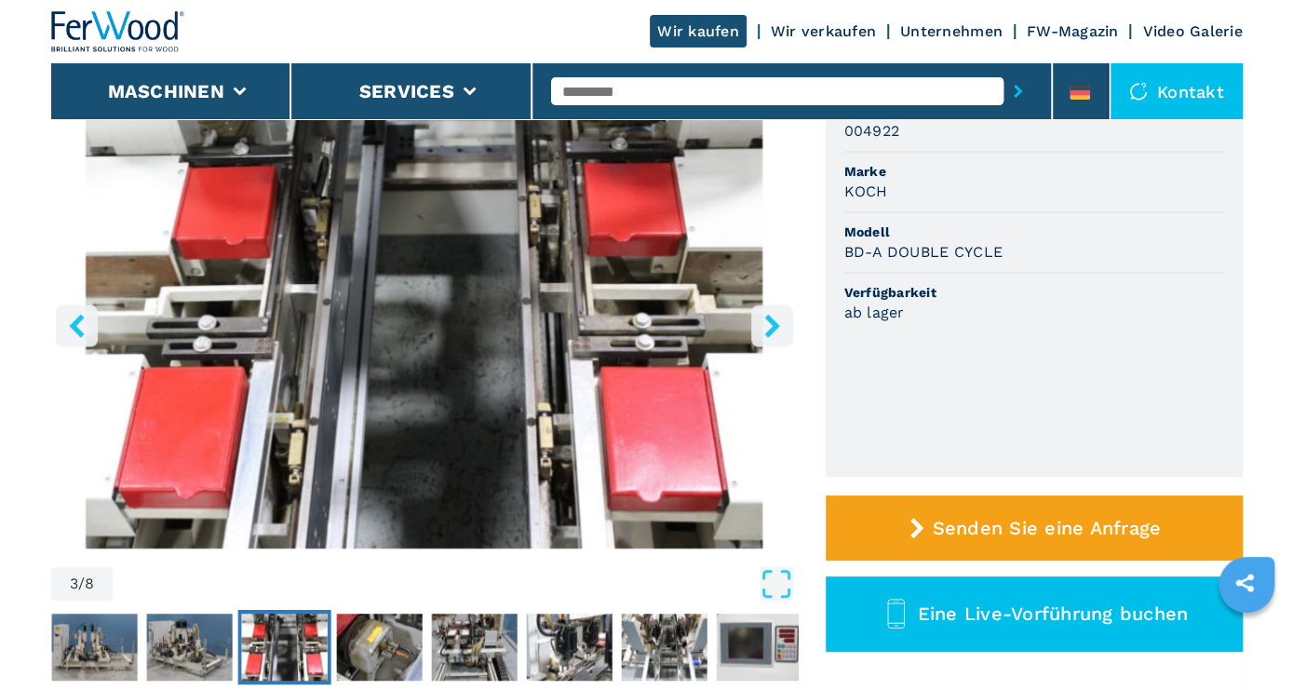
click at [779, 325] on icon "right-button" at bounding box center [772, 325] width 23 height 23
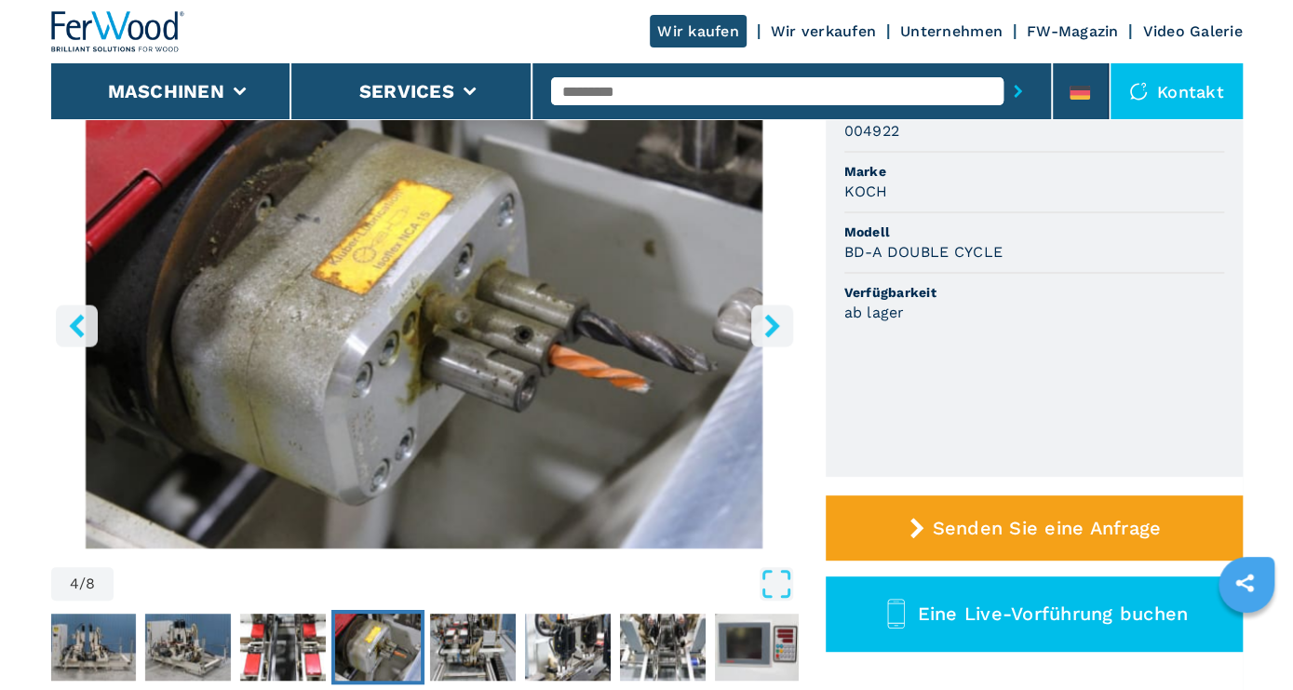
click at [779, 325] on icon "right-button" at bounding box center [772, 325] width 23 height 23
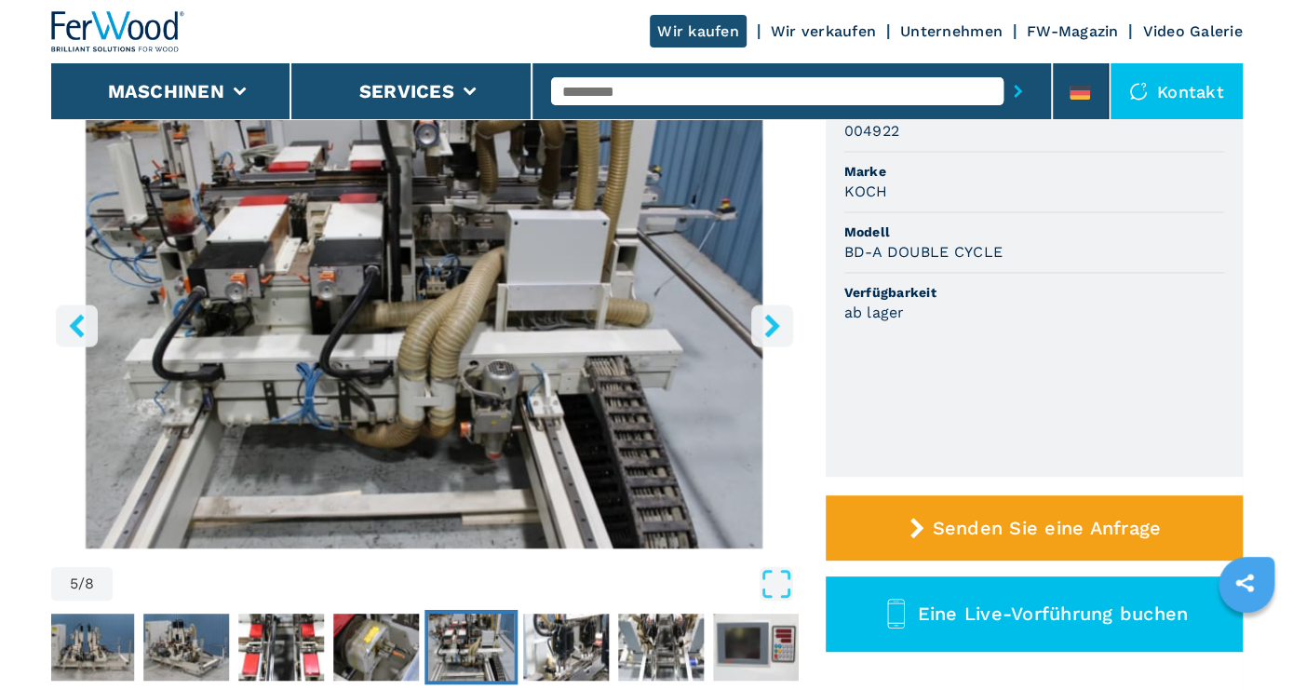
click at [779, 325] on icon "right-button" at bounding box center [772, 325] width 23 height 23
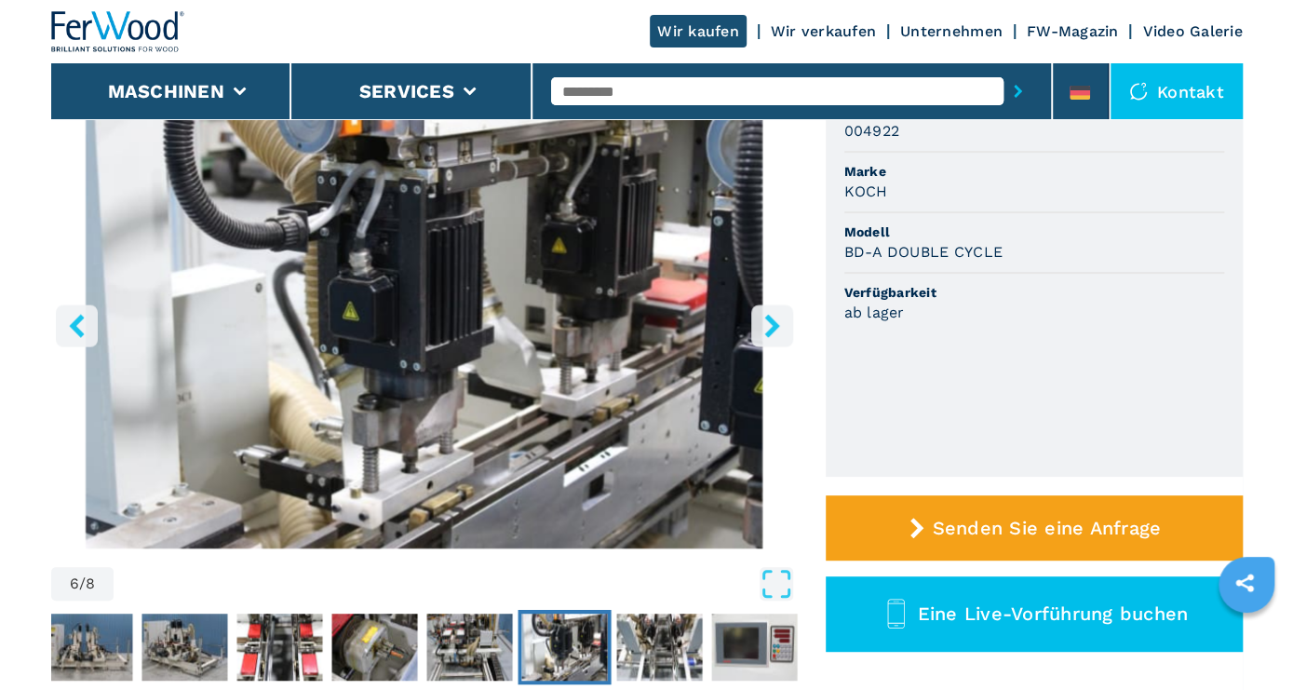
click at [779, 321] on icon "right-button" at bounding box center [772, 325] width 23 height 23
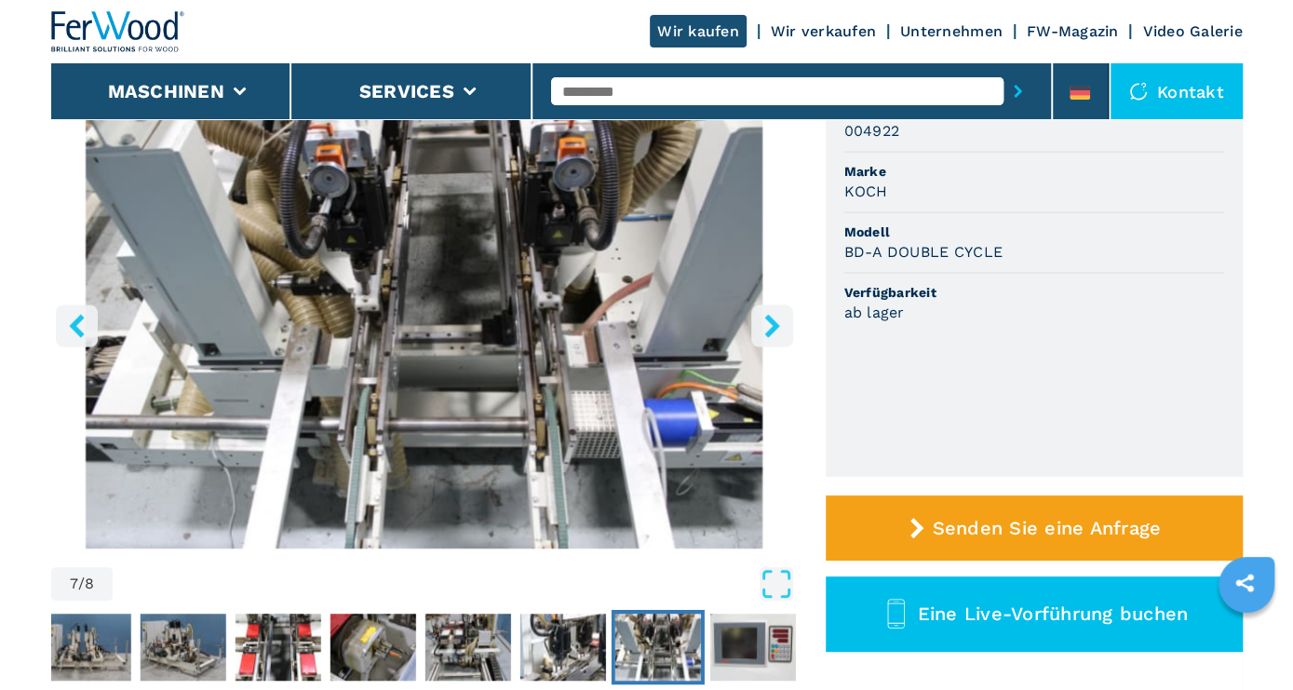
click at [779, 321] on icon "right-button" at bounding box center [772, 325] width 23 height 23
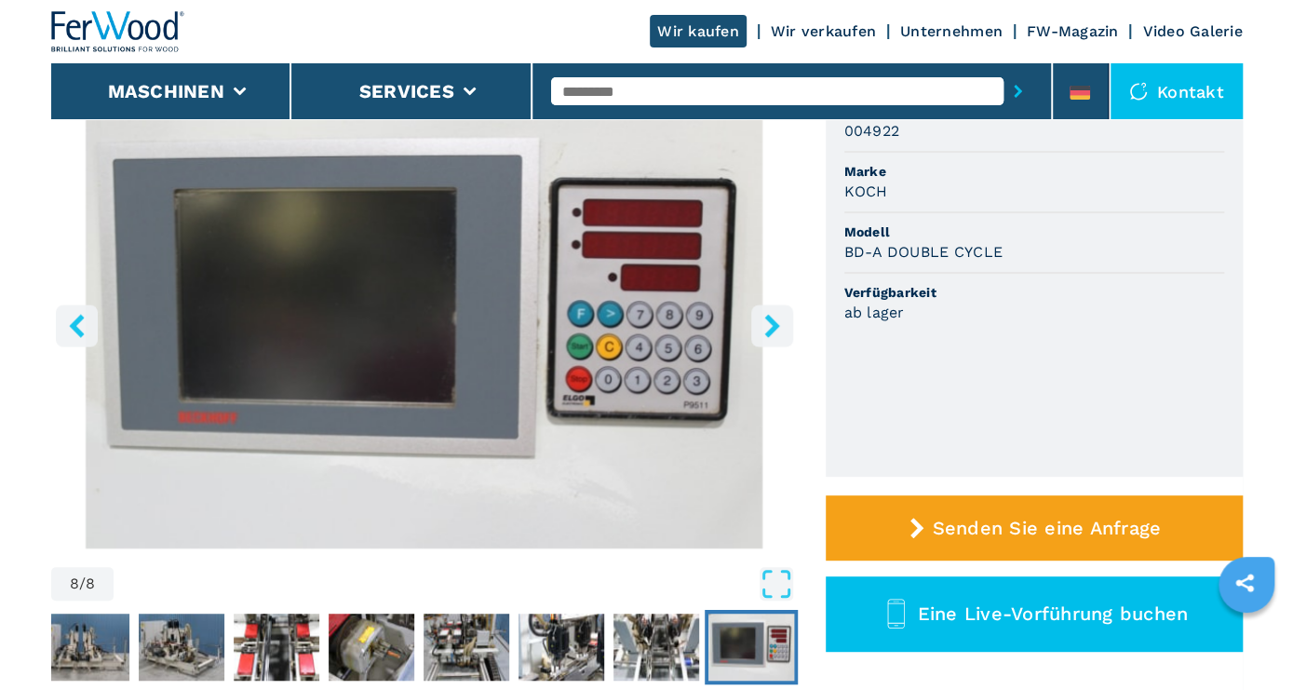
click at [779, 321] on icon "right-button" at bounding box center [772, 325] width 23 height 23
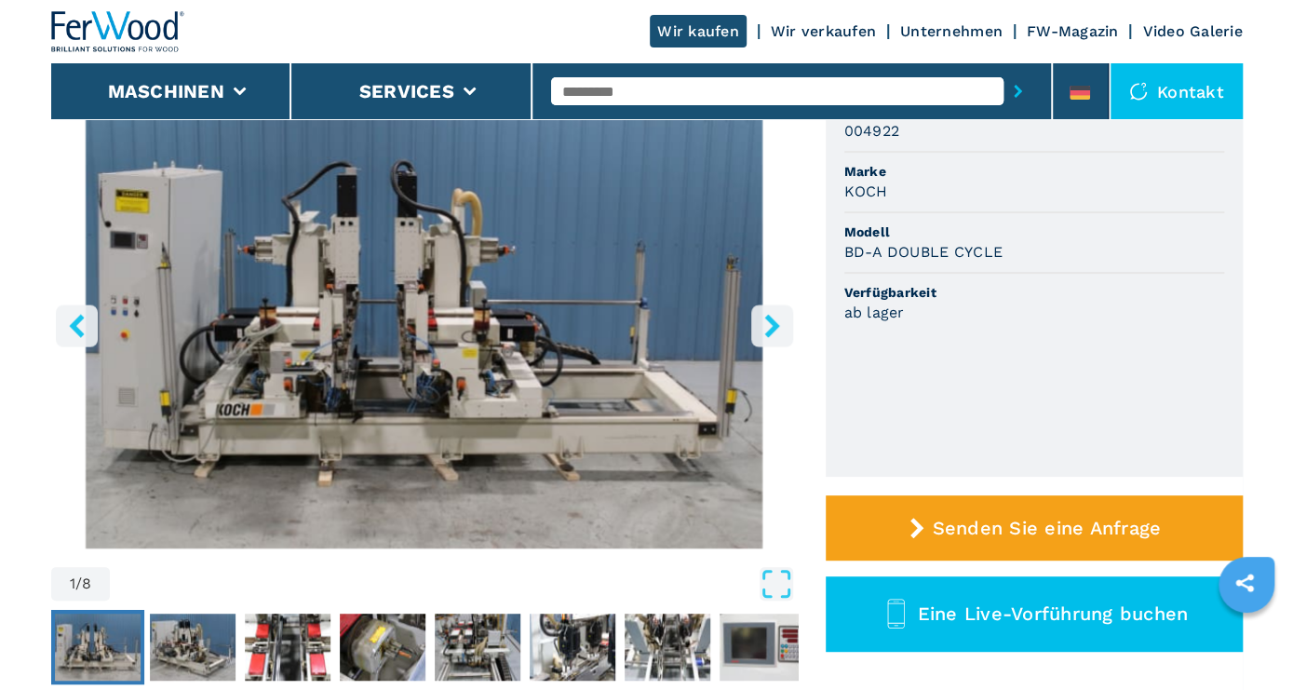
click at [779, 320] on icon "right-button" at bounding box center [772, 325] width 23 height 23
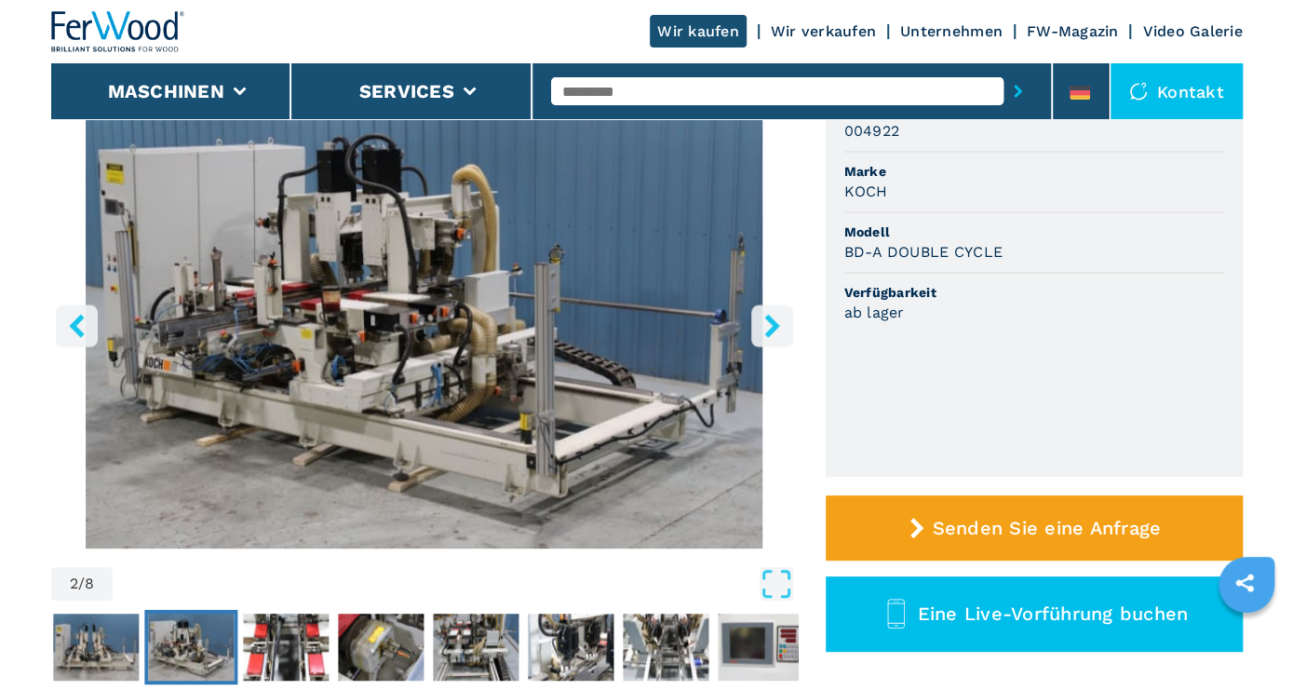
click at [774, 323] on icon "right-button" at bounding box center [772, 325] width 15 height 23
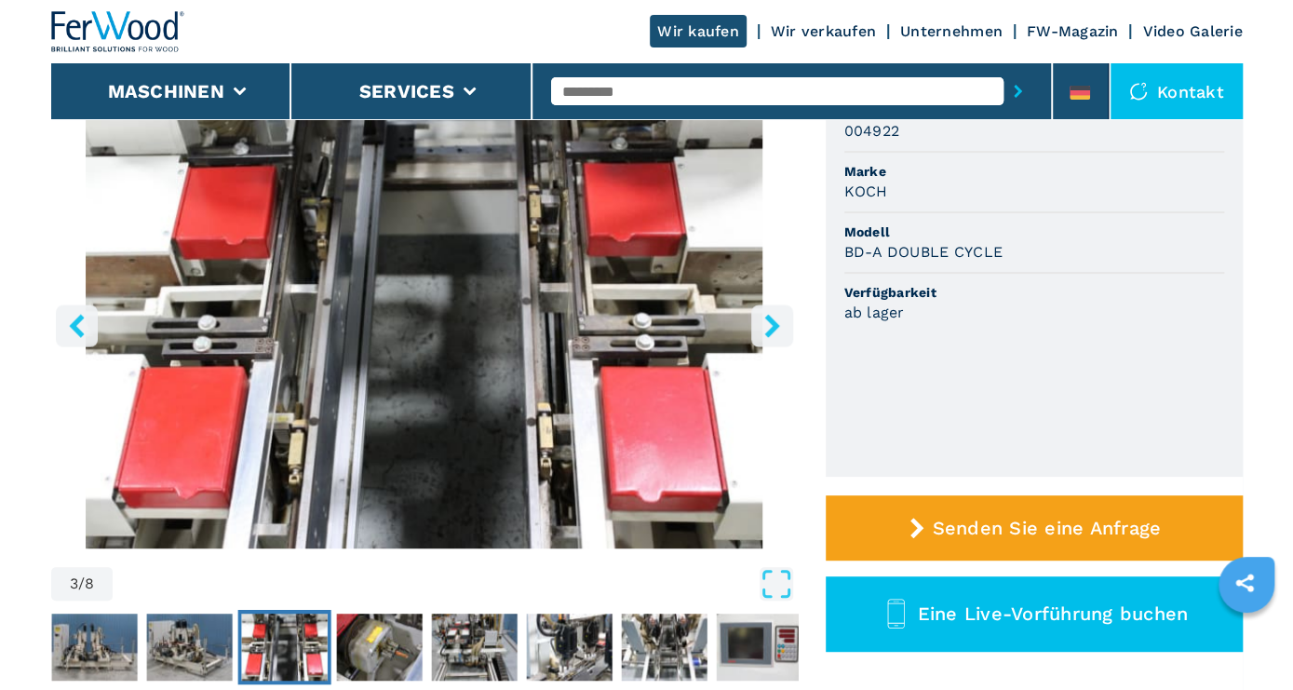
click at [774, 323] on icon "right-button" at bounding box center [772, 325] width 15 height 23
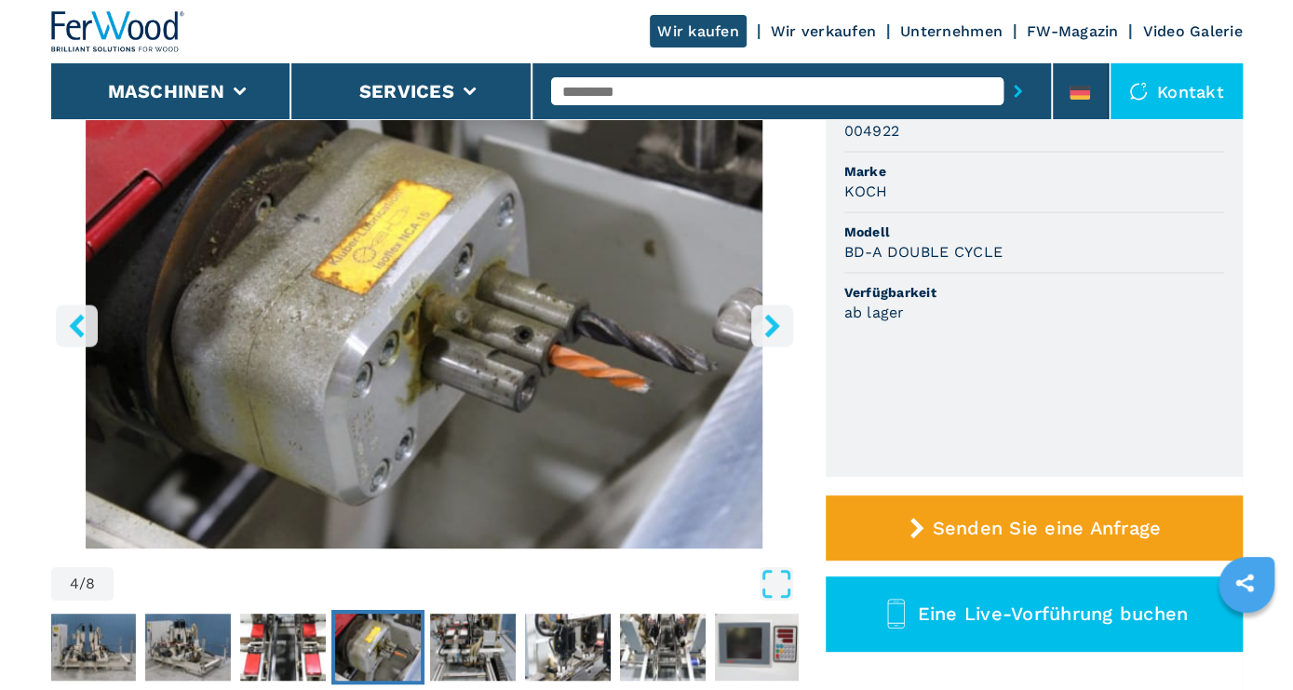
click at [774, 323] on icon "right-button" at bounding box center [772, 325] width 15 height 23
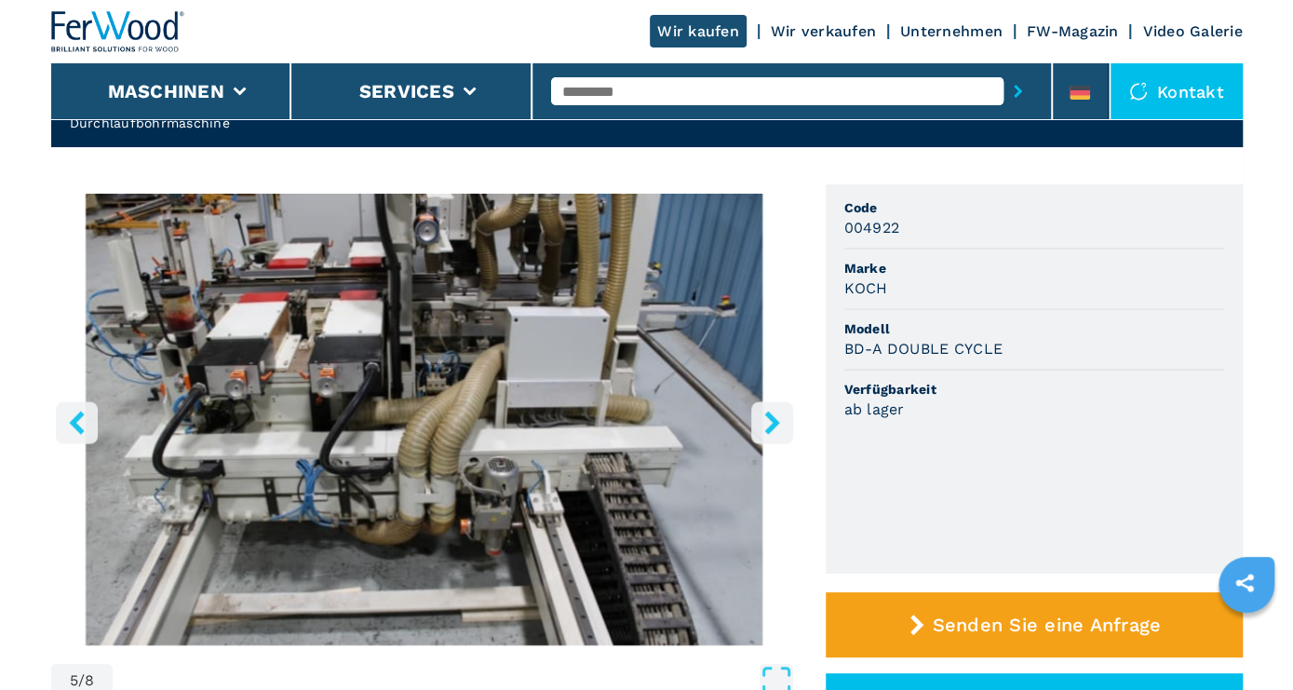
scroll to position [0, 0]
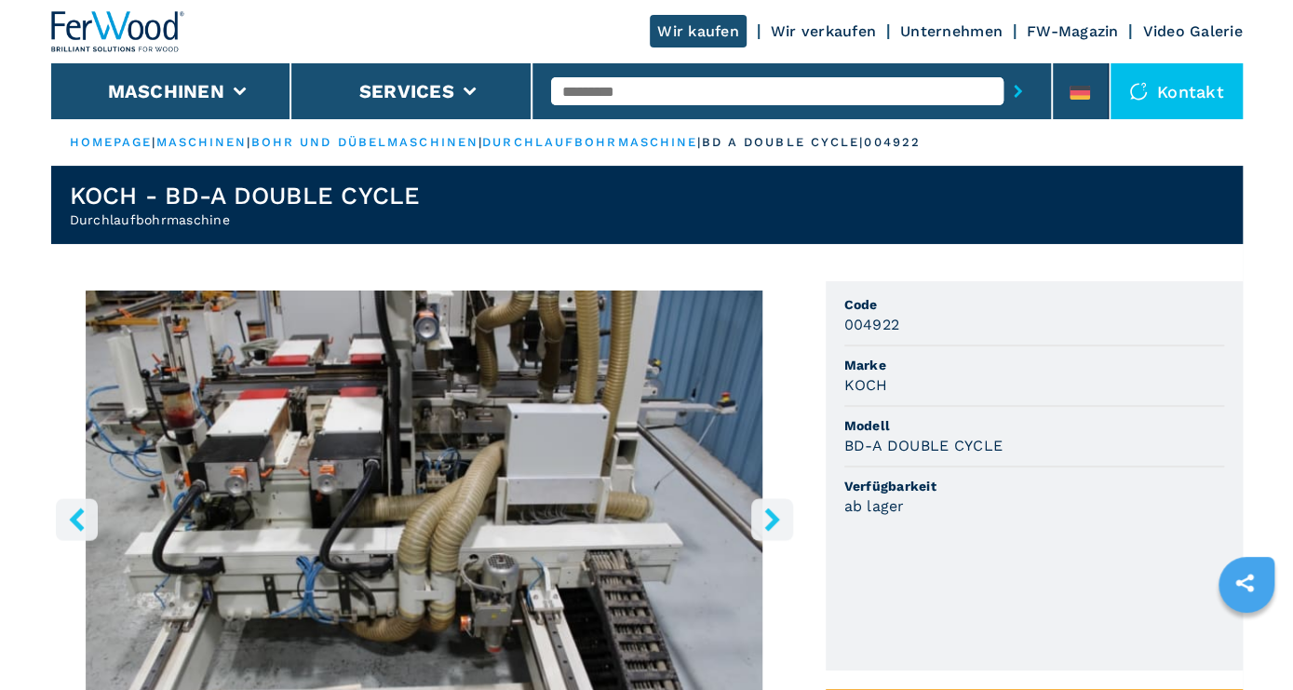
click at [770, 518] on icon "right-button" at bounding box center [772, 519] width 23 height 23
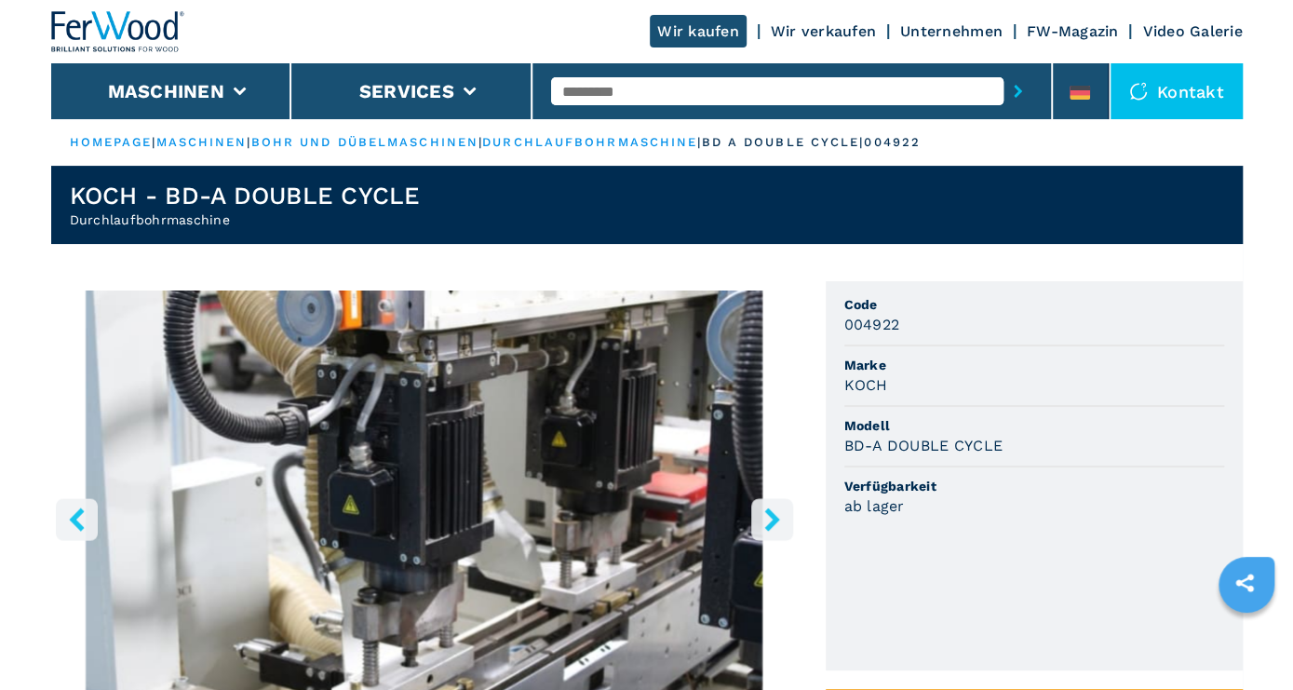
click at [765, 515] on icon "right-button" at bounding box center [772, 519] width 23 height 23
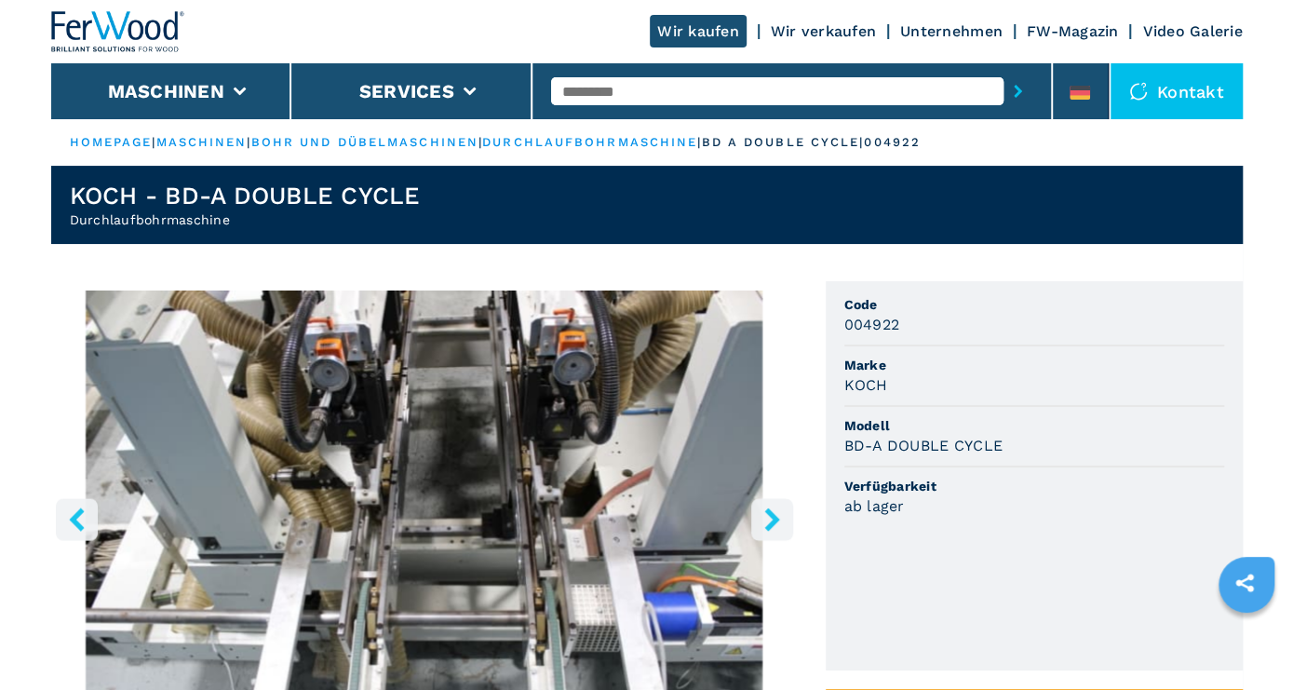
click at [765, 515] on icon "right-button" at bounding box center [772, 519] width 23 height 23
